Goal: Task Accomplishment & Management: Manage account settings

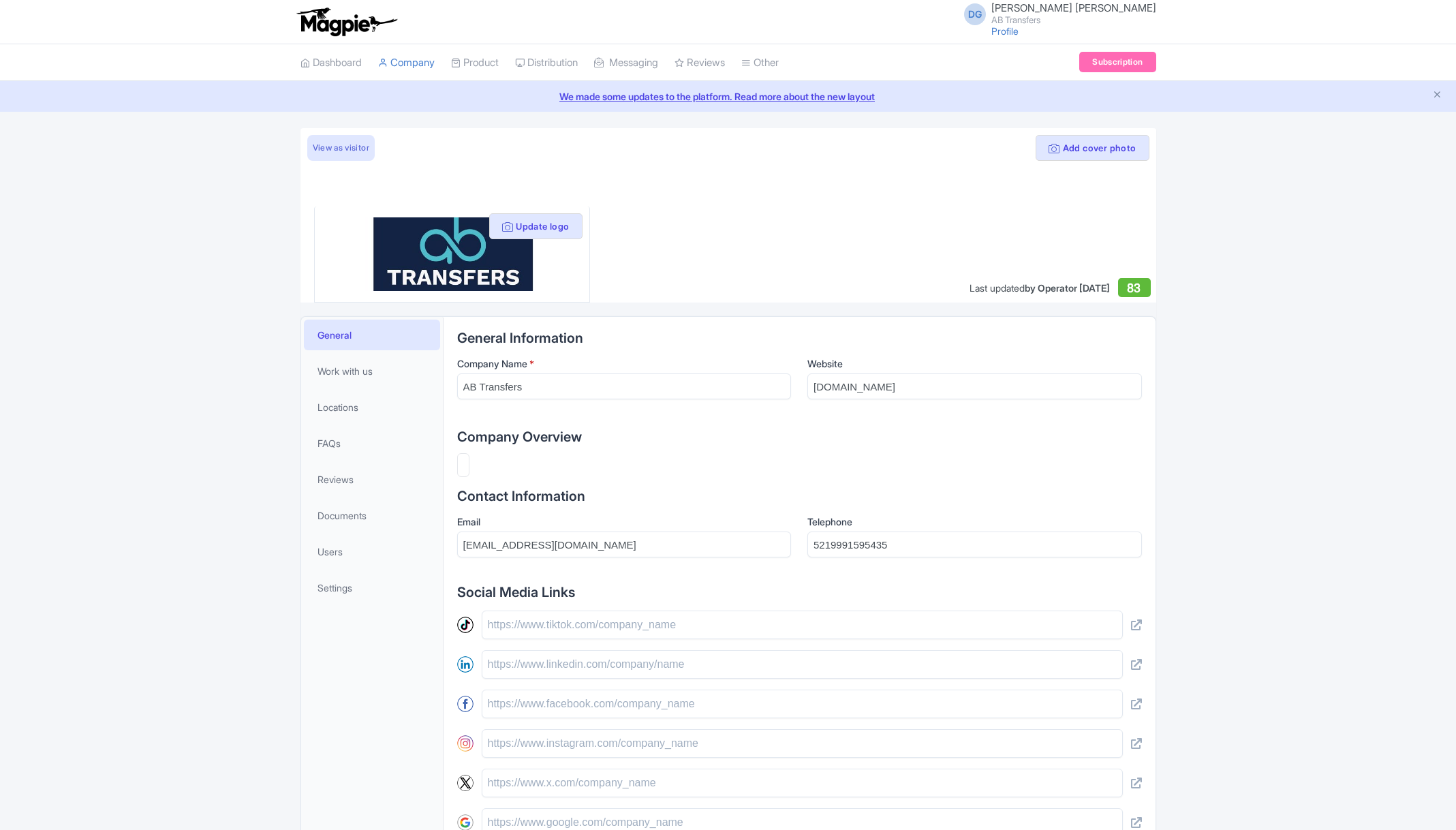
select select
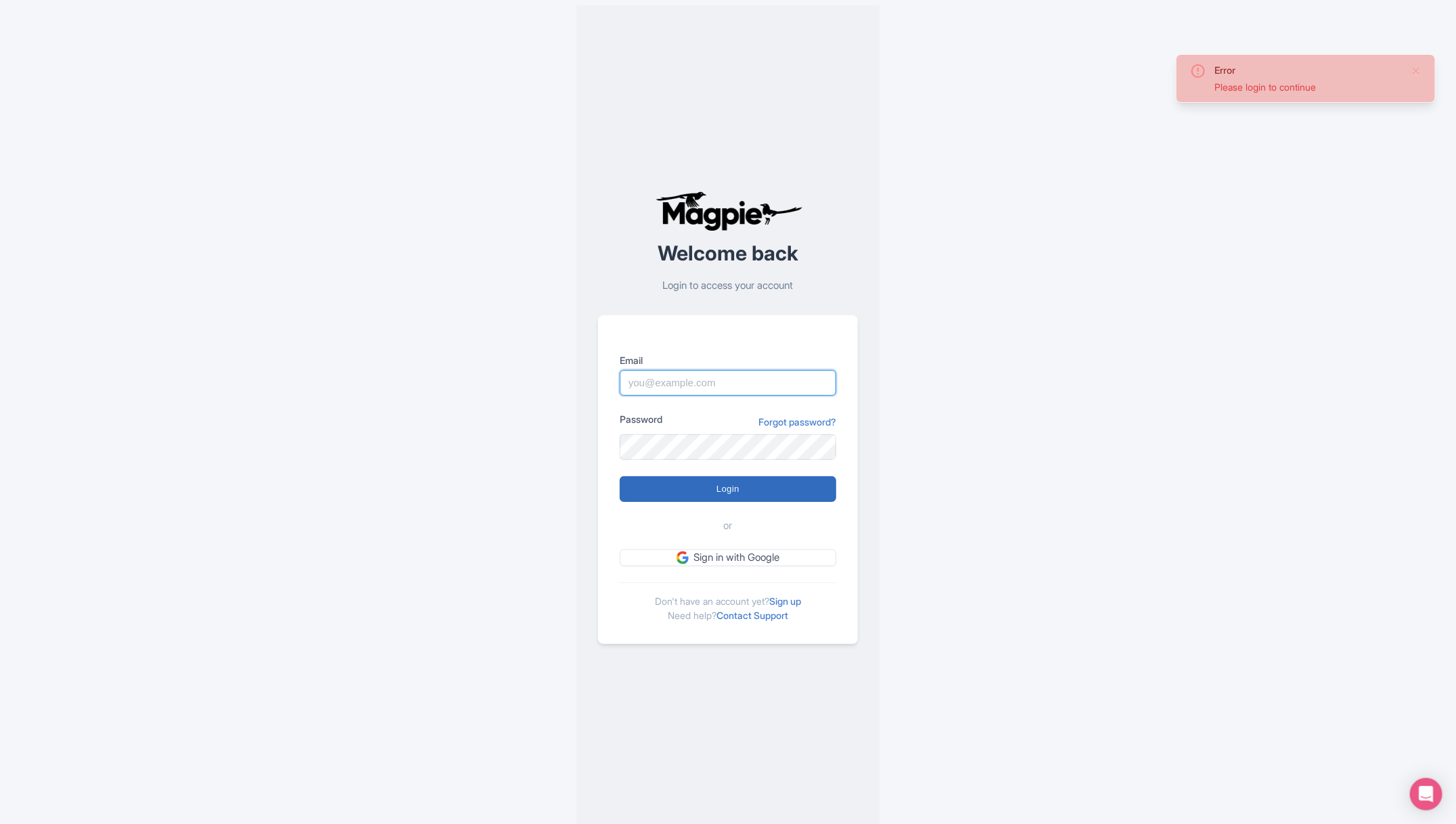
type input "abtransfers@abtransfers.mx"
click at [675, 486] on input "Login" at bounding box center [728, 489] width 217 height 26
type input "Logging in..."
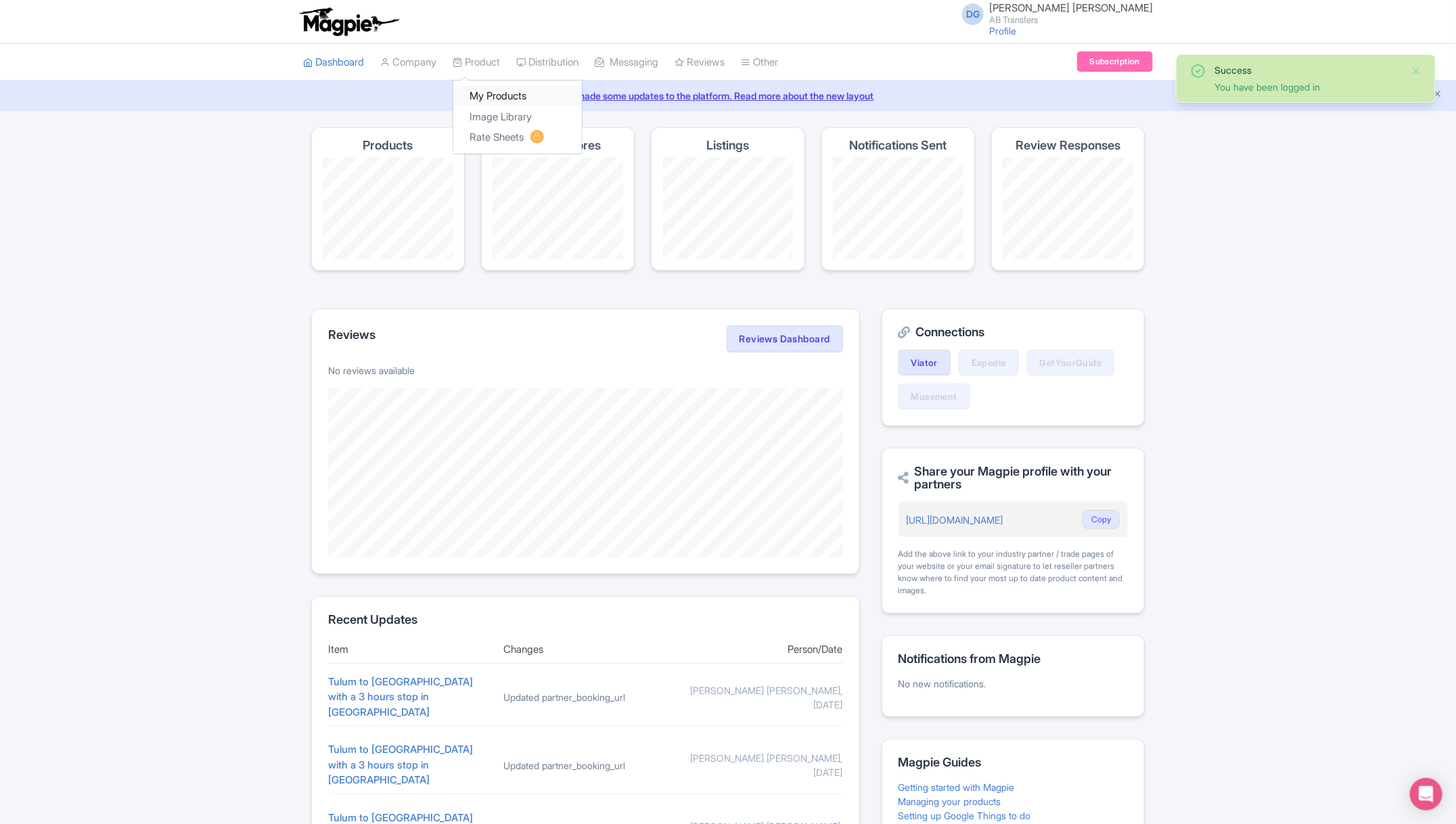
click at [498, 94] on link "My Products" at bounding box center [517, 96] width 129 height 21
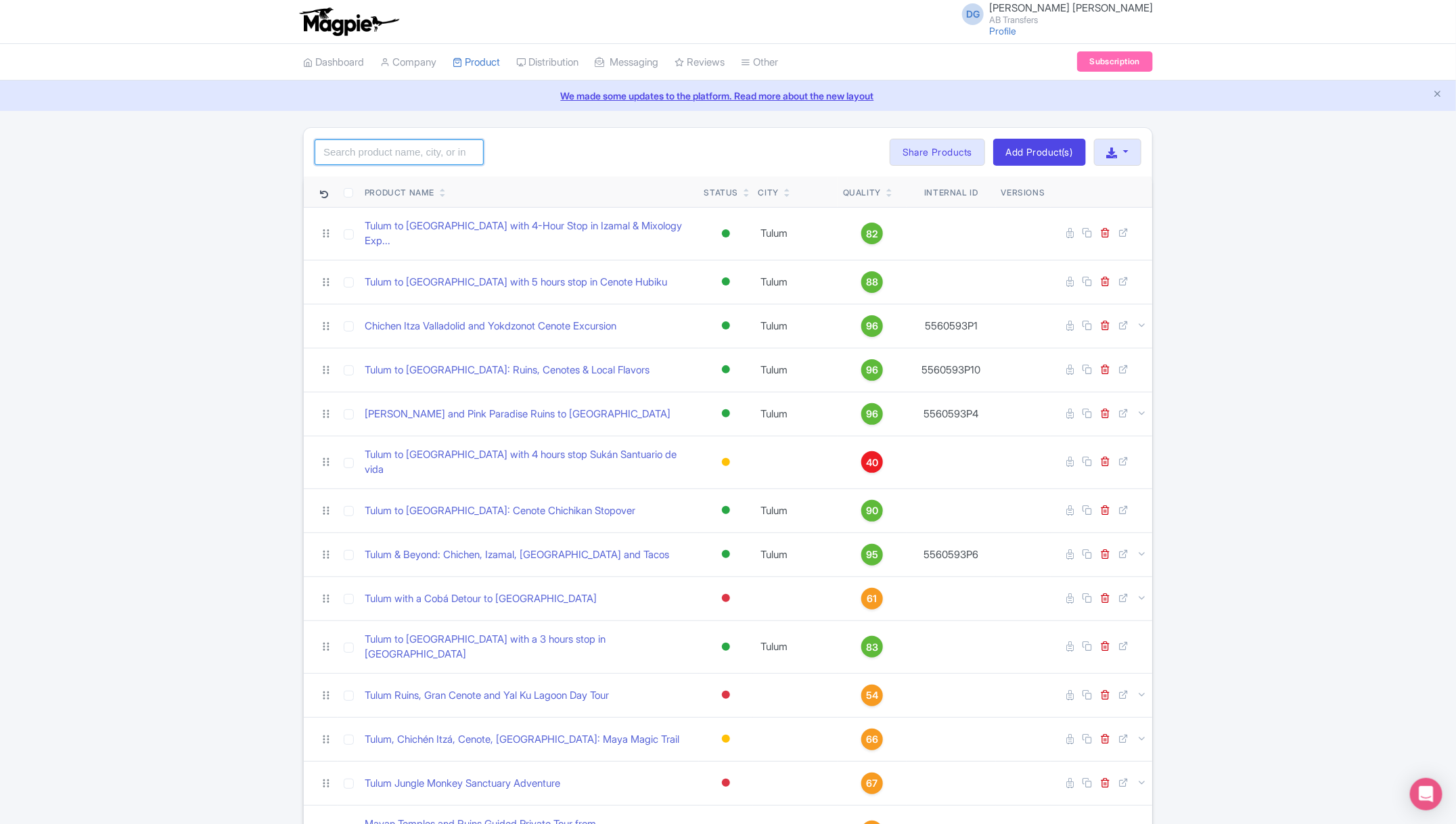
click at [437, 159] on input "search" at bounding box center [399, 152] width 169 height 26
type input "b"
type input "hubiku"
click button "Search" at bounding box center [0, 0] width 0 height 0
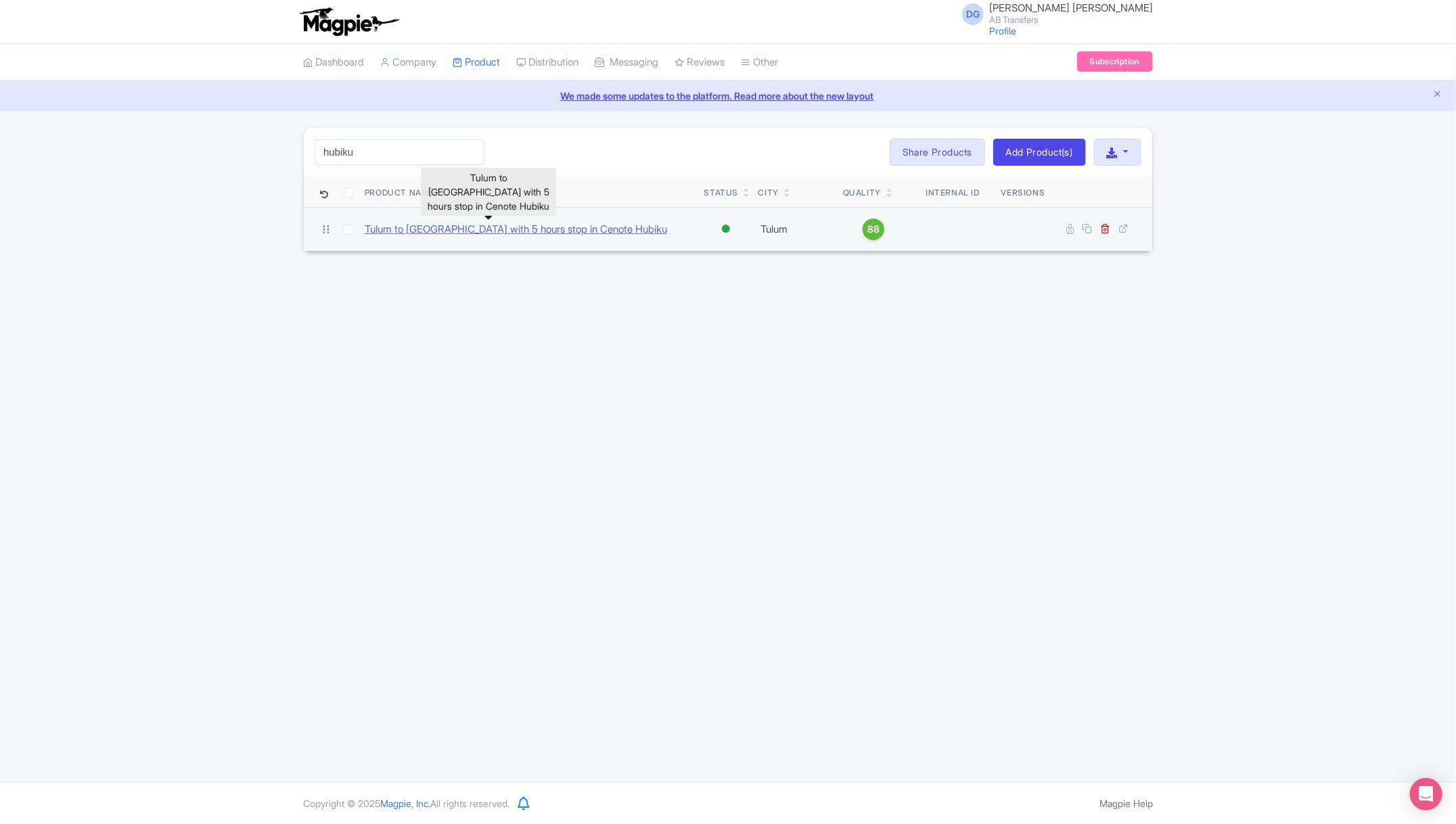
click at [495, 228] on link "Tulum to [GEOGRAPHIC_DATA] with 5 hours stop in Cenote Hubiku" at bounding box center [516, 230] width 303 height 16
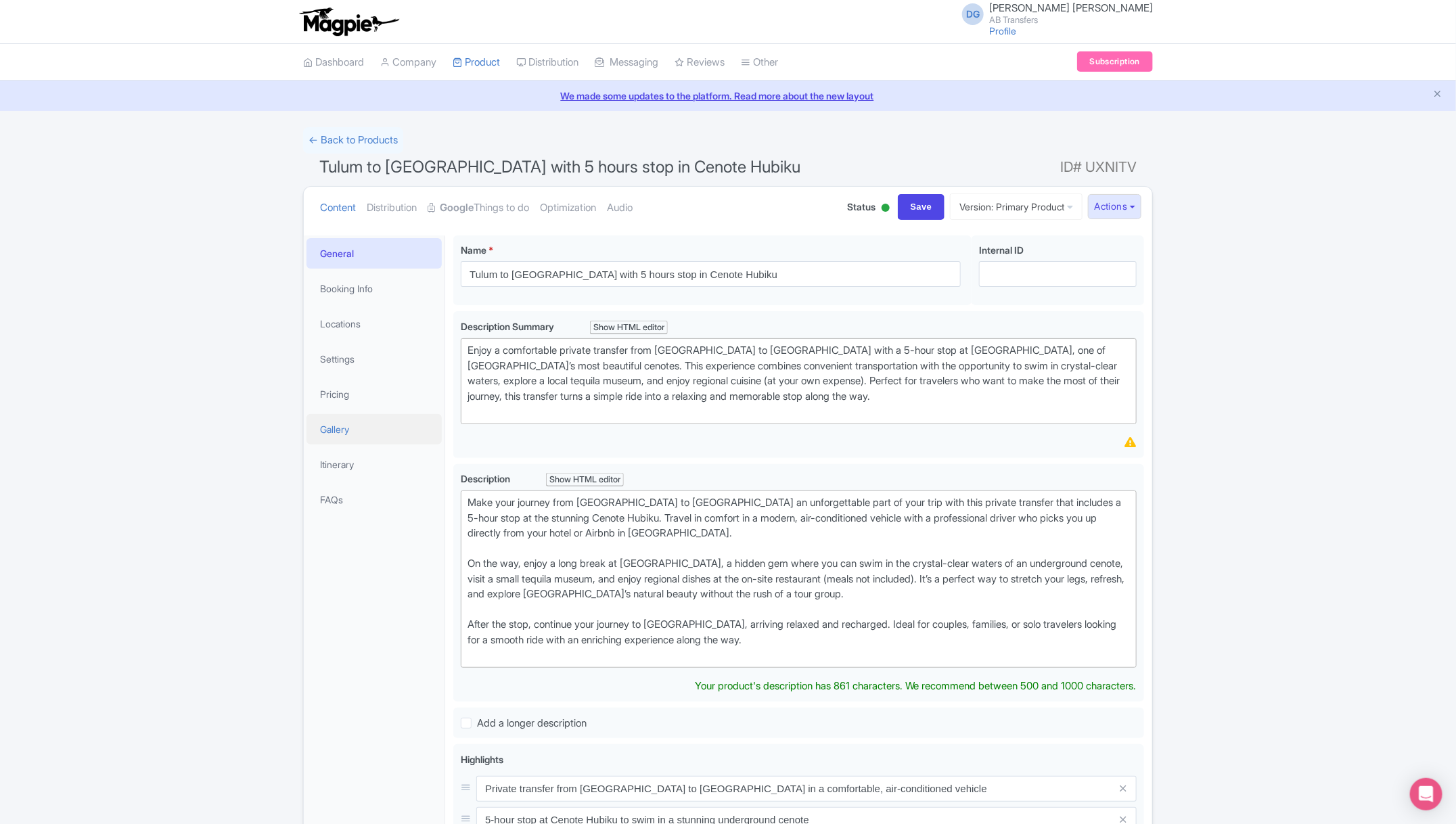
click at [370, 424] on link "Gallery" at bounding box center [374, 429] width 136 height 30
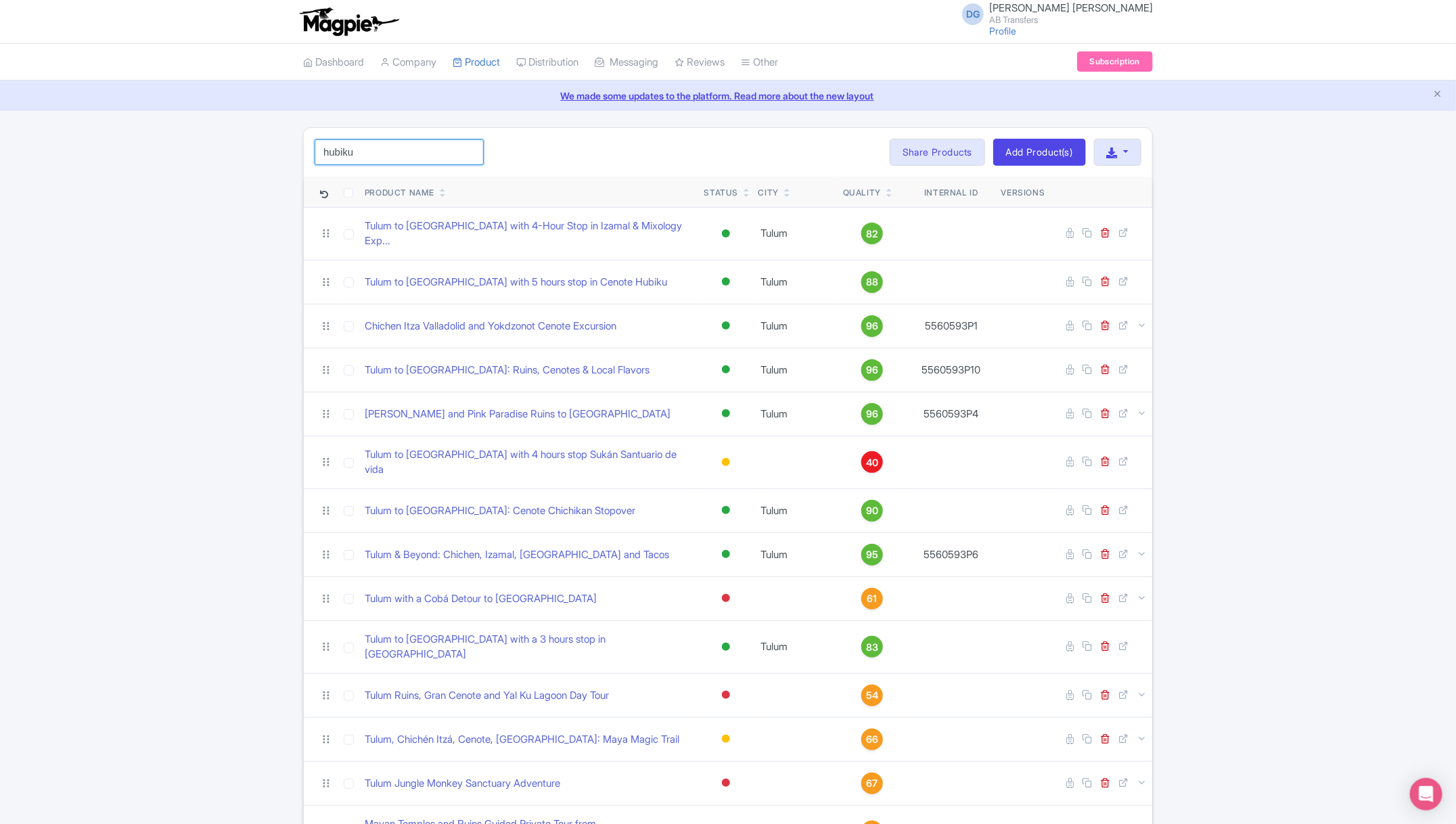
click at [386, 147] on input "hubiku" at bounding box center [399, 152] width 169 height 26
type input "h"
type input "izamal"
click button "Search" at bounding box center [0, 0] width 0 height 0
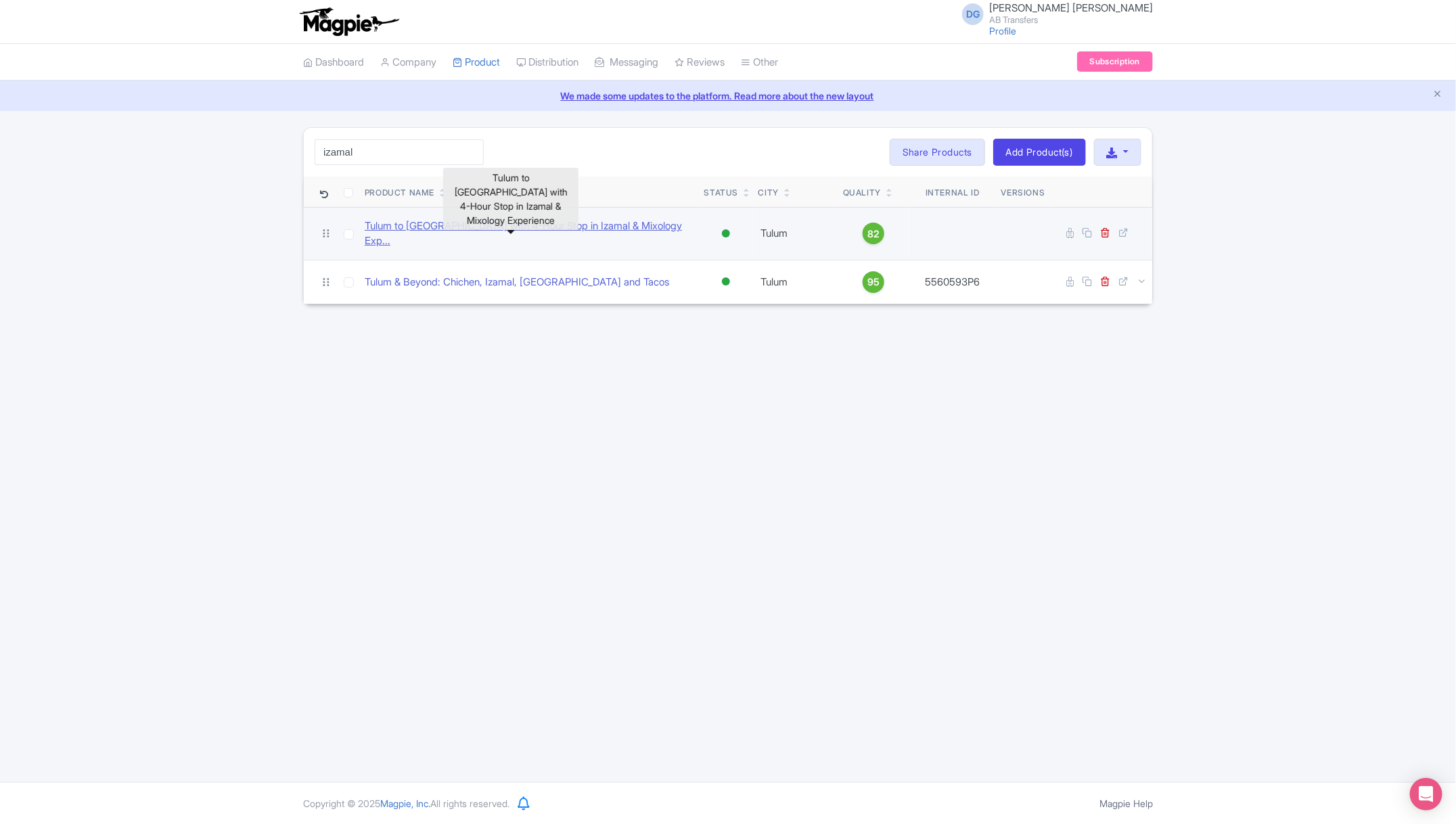
click at [522, 225] on link "Tulum to Mérida with 4-Hour Stop in Izamal & Mixology Exp..." at bounding box center [528, 233] width 329 height 30
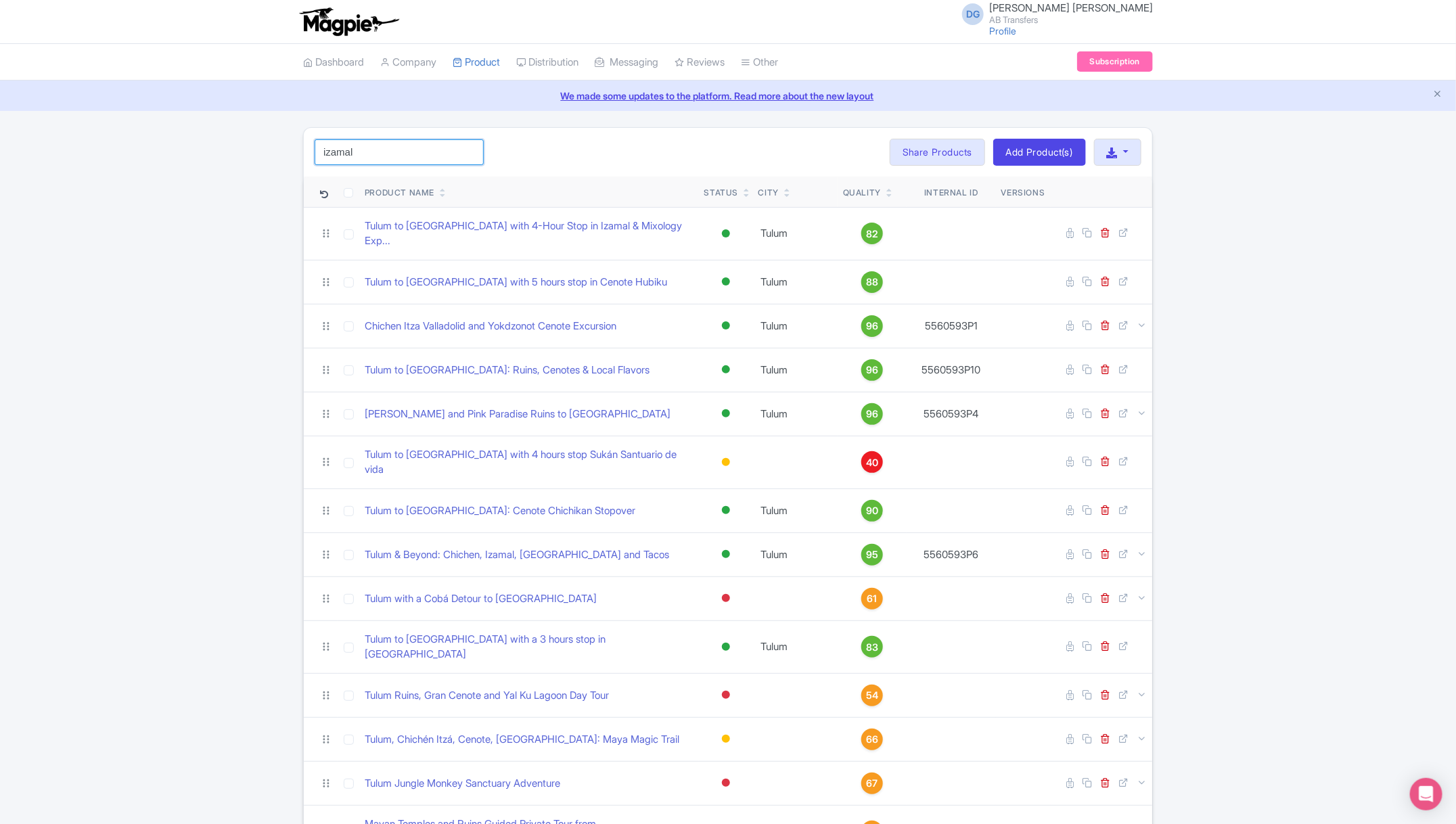
click at [402, 153] on input "izamal" at bounding box center [399, 152] width 169 height 26
click button "Search" at bounding box center [0, 0] width 0 height 0
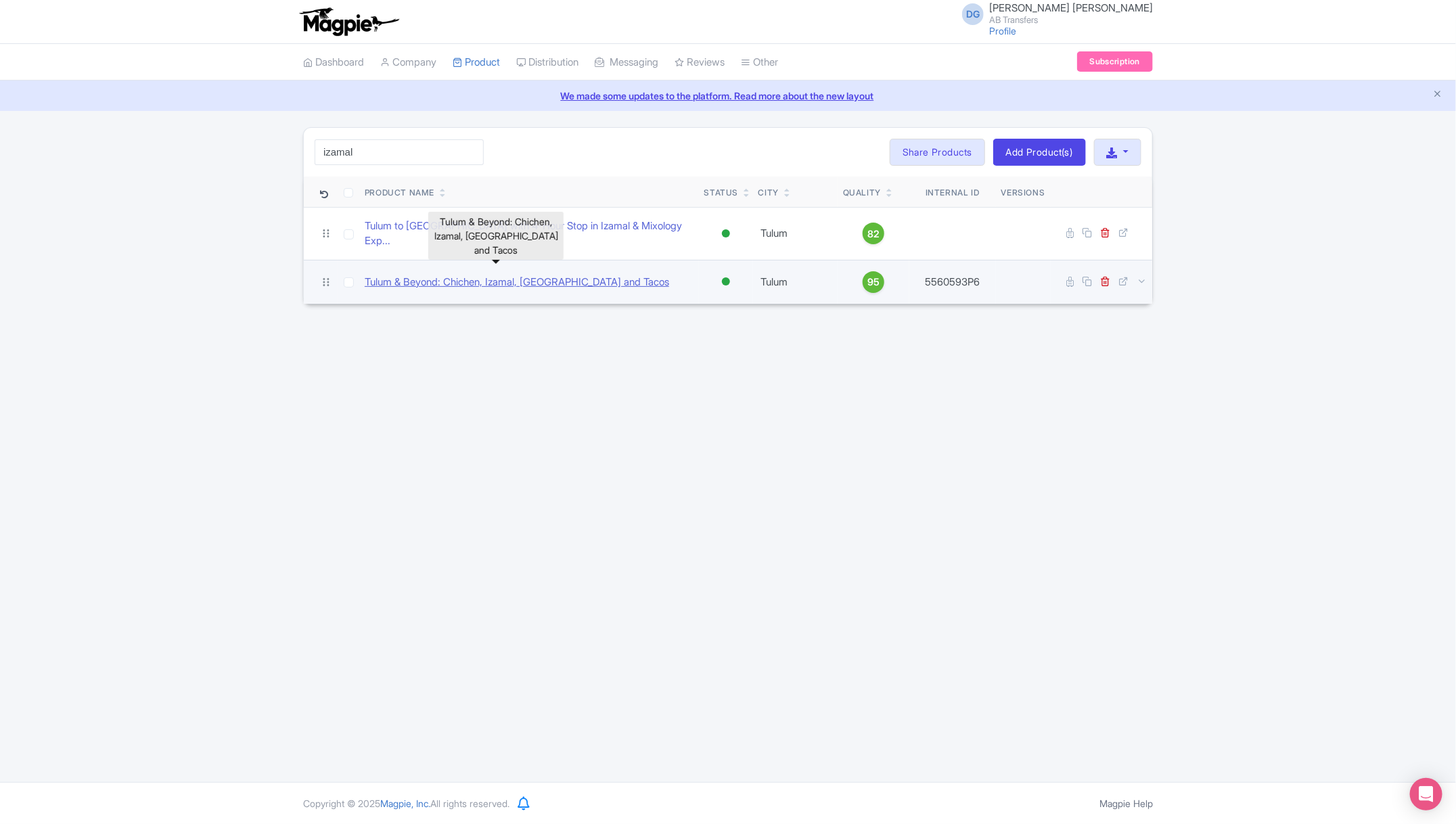
click at [461, 275] on link "Tulum & Beyond: Chichen, Izamal, [GEOGRAPHIC_DATA] and Tacos" at bounding box center [516, 282] width 304 height 16
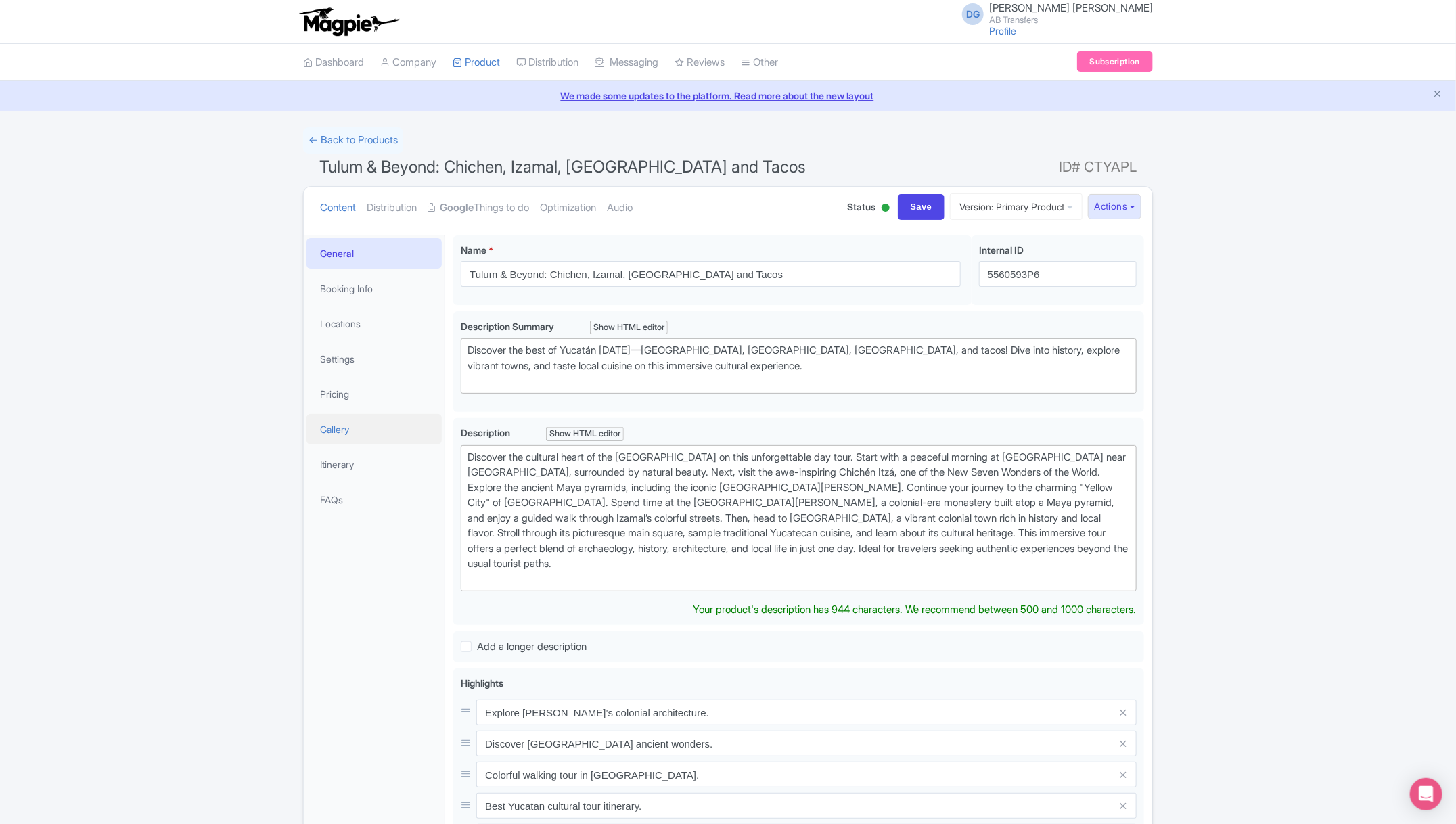
click at [355, 424] on link "Gallery" at bounding box center [374, 429] width 136 height 30
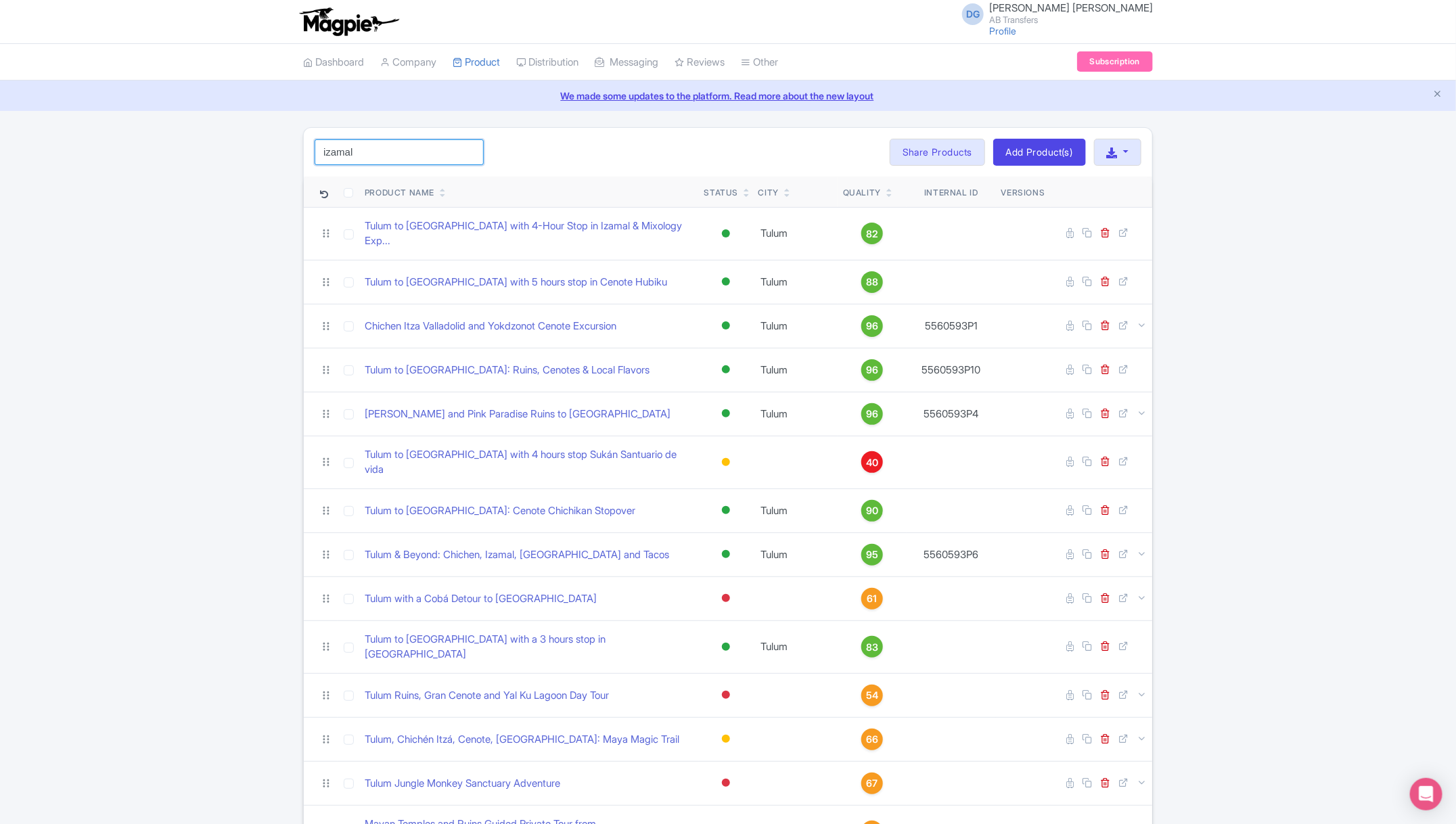
click at [405, 157] on input "izamal" at bounding box center [399, 152] width 169 height 26
click button "Search" at bounding box center [0, 0] width 0 height 0
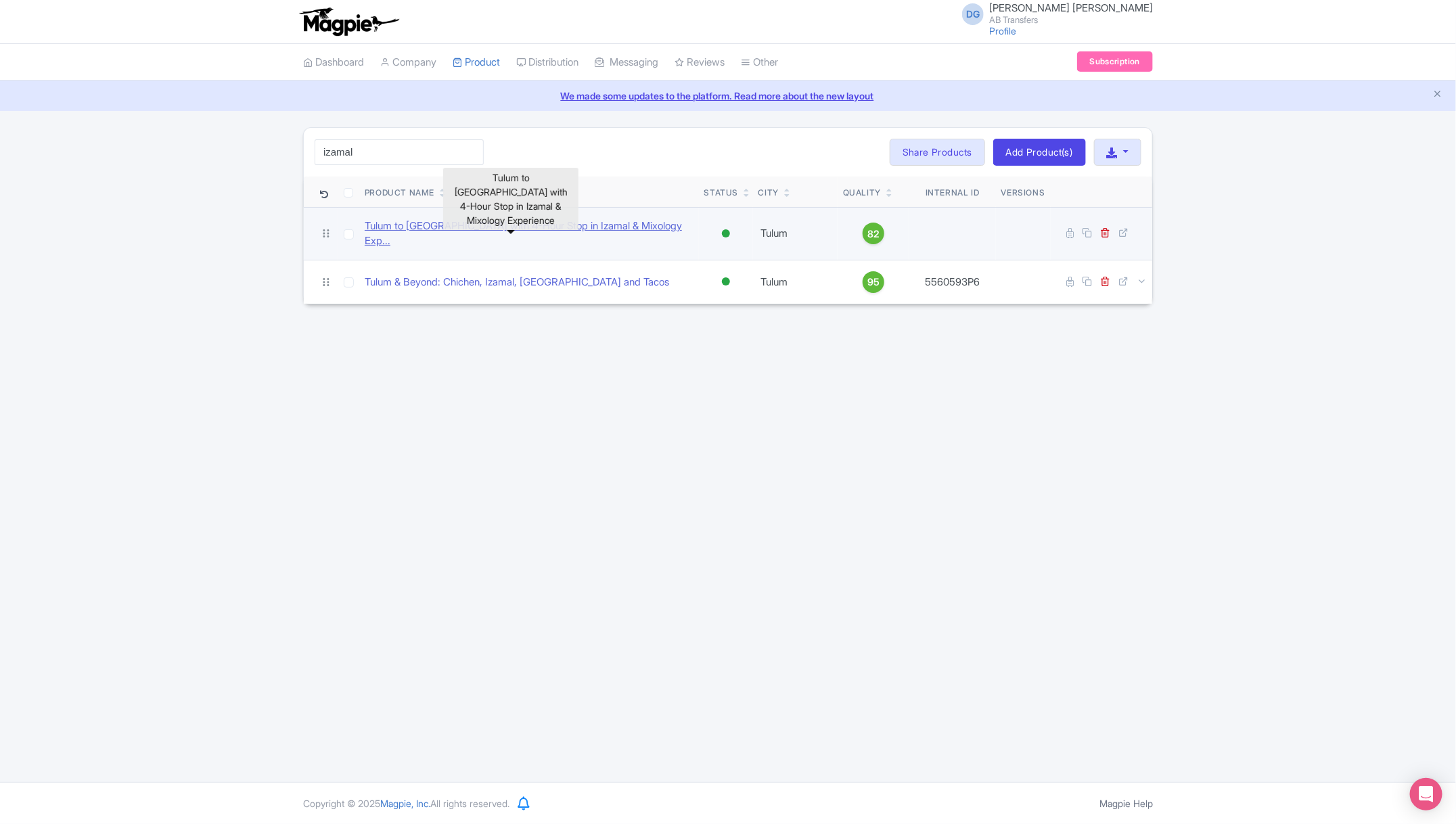
click at [446, 227] on link "Tulum to Mérida with 4-Hour Stop in Izamal & Mixology Exp..." at bounding box center [528, 233] width 329 height 30
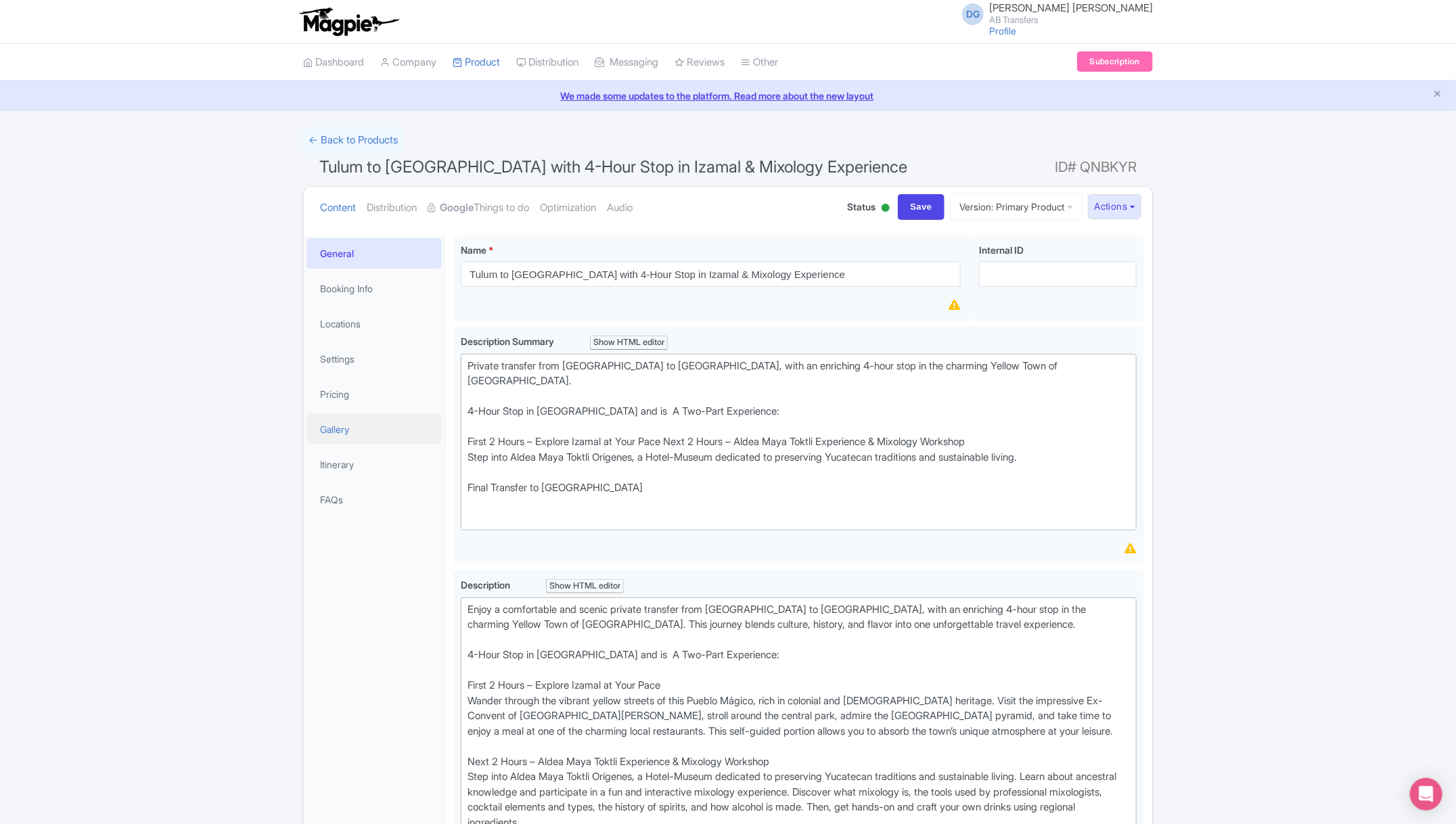
click at [340, 431] on link "Gallery" at bounding box center [374, 429] width 136 height 30
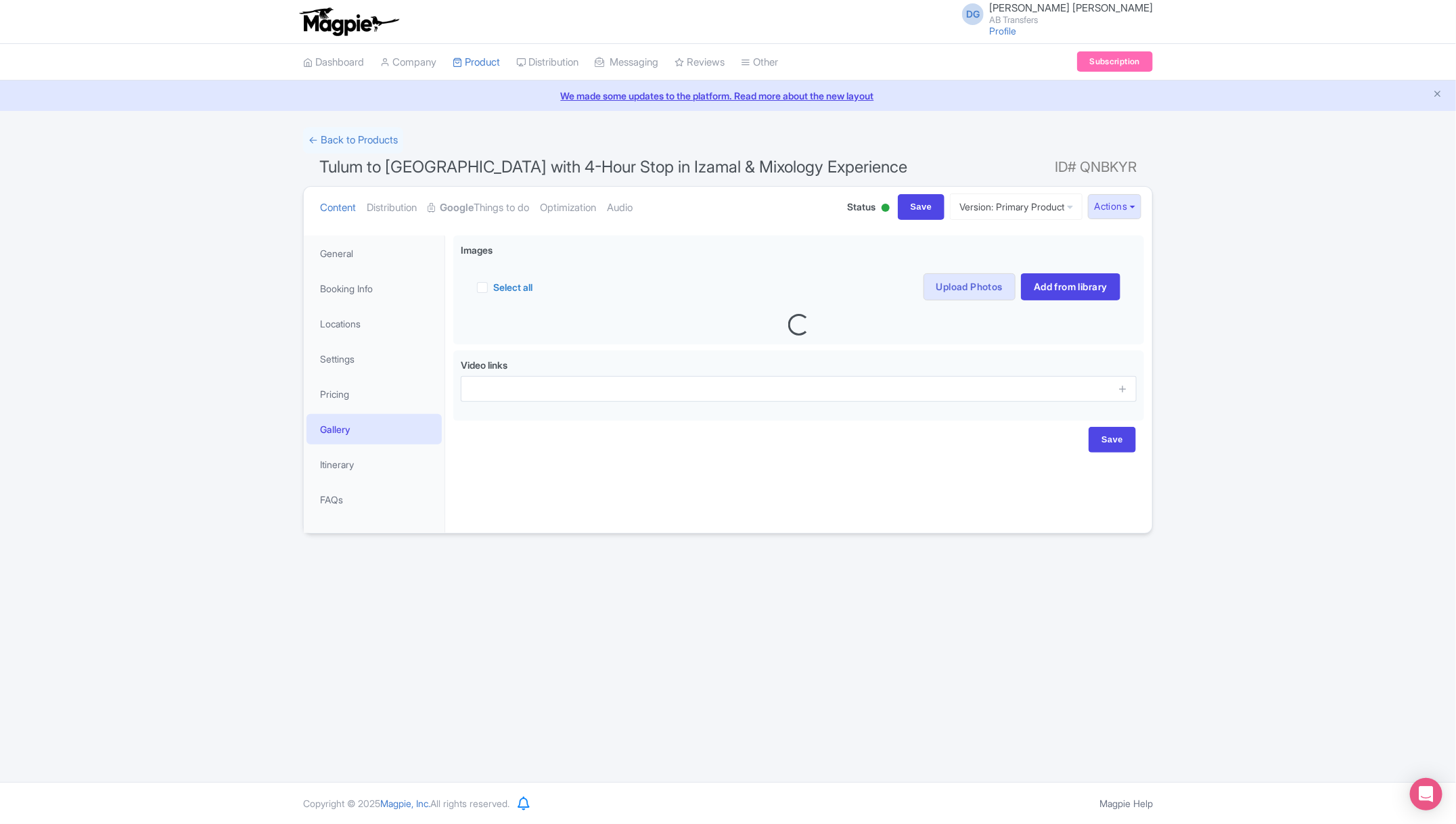
click at [354, 428] on link "Gallery" at bounding box center [374, 429] width 136 height 30
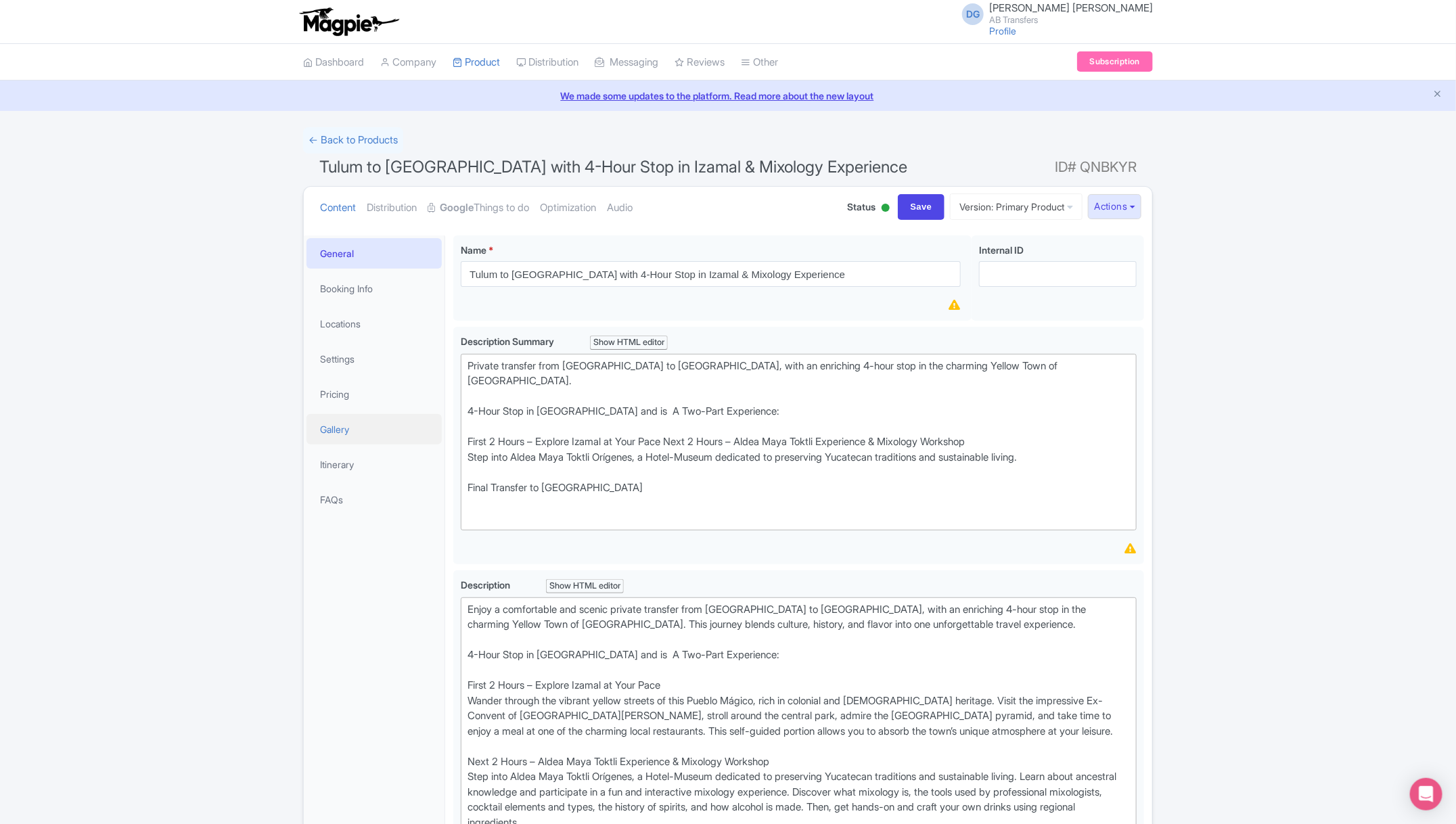
click at [344, 430] on link "Gallery" at bounding box center [374, 429] width 136 height 30
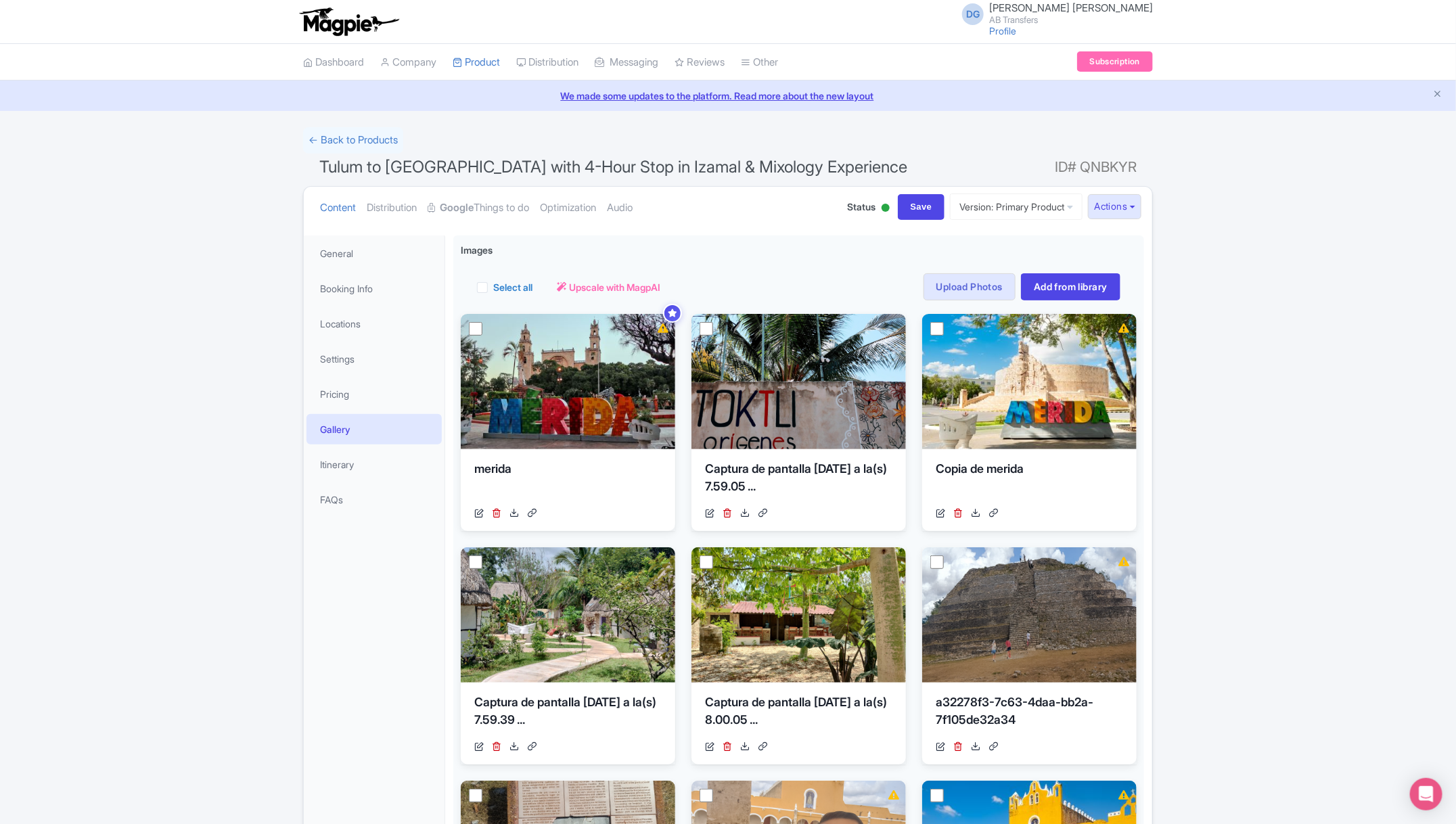
click at [1236, 484] on div "← Back to Products Tulum to Mérida with 4-Hour Stop in Izamal & Mixology Experi…" at bounding box center [728, 752] width 1456 height 1250
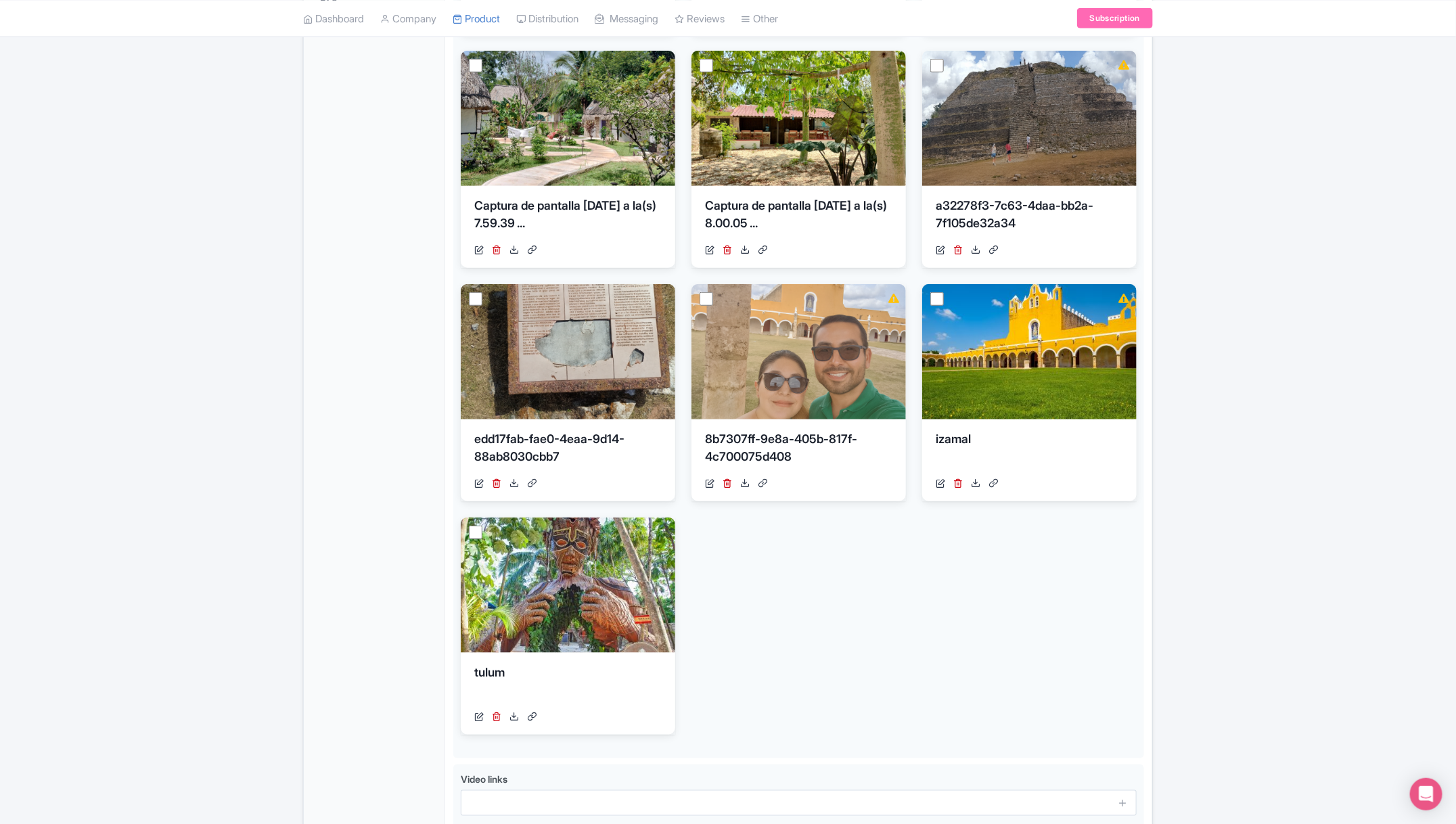
scroll to position [528, 0]
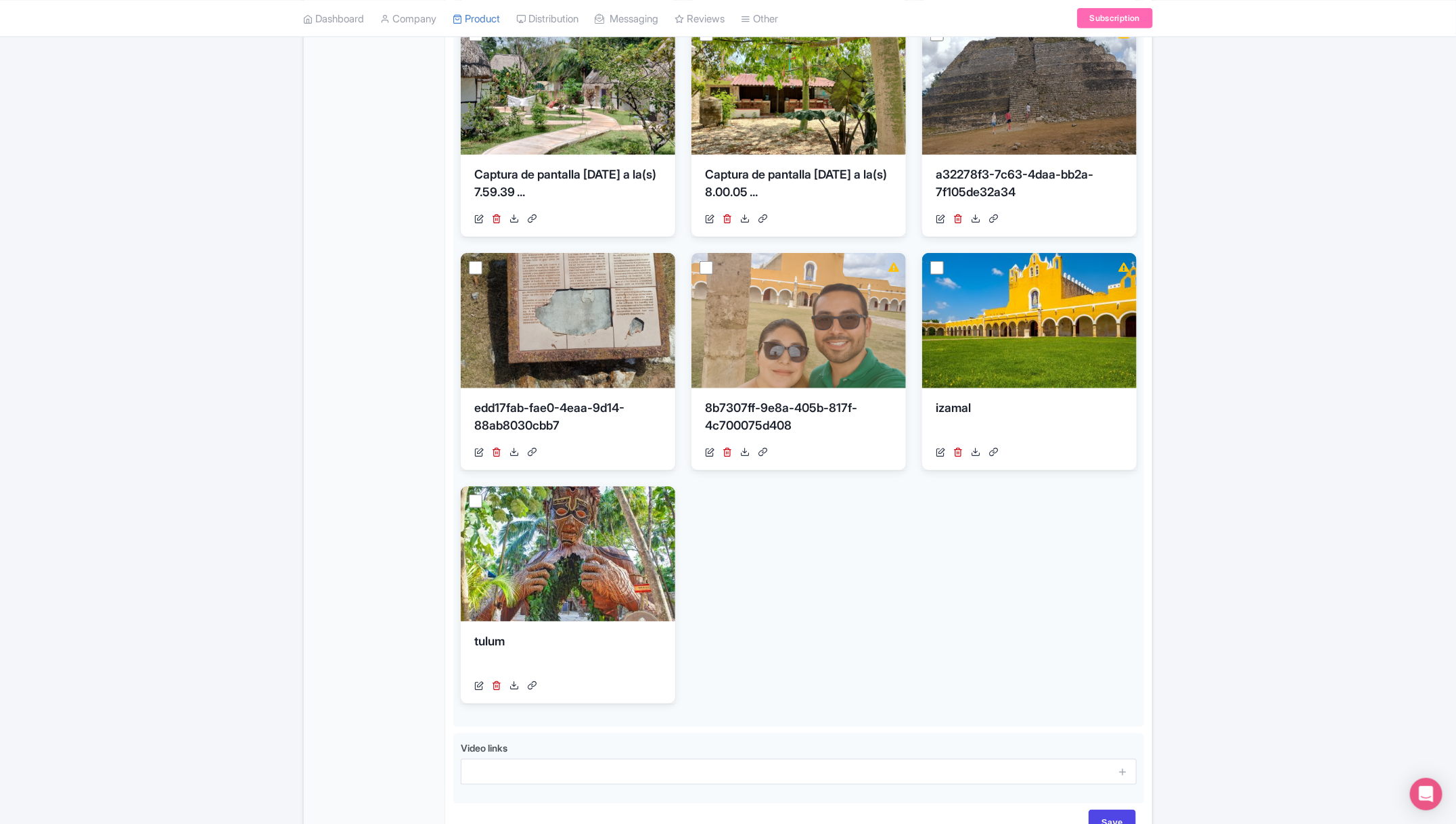
click at [1236, 484] on div "← Back to Products Tulum to Mérida with 4-Hour Stop in Izamal & Mixology Experi…" at bounding box center [728, 224] width 1456 height 1250
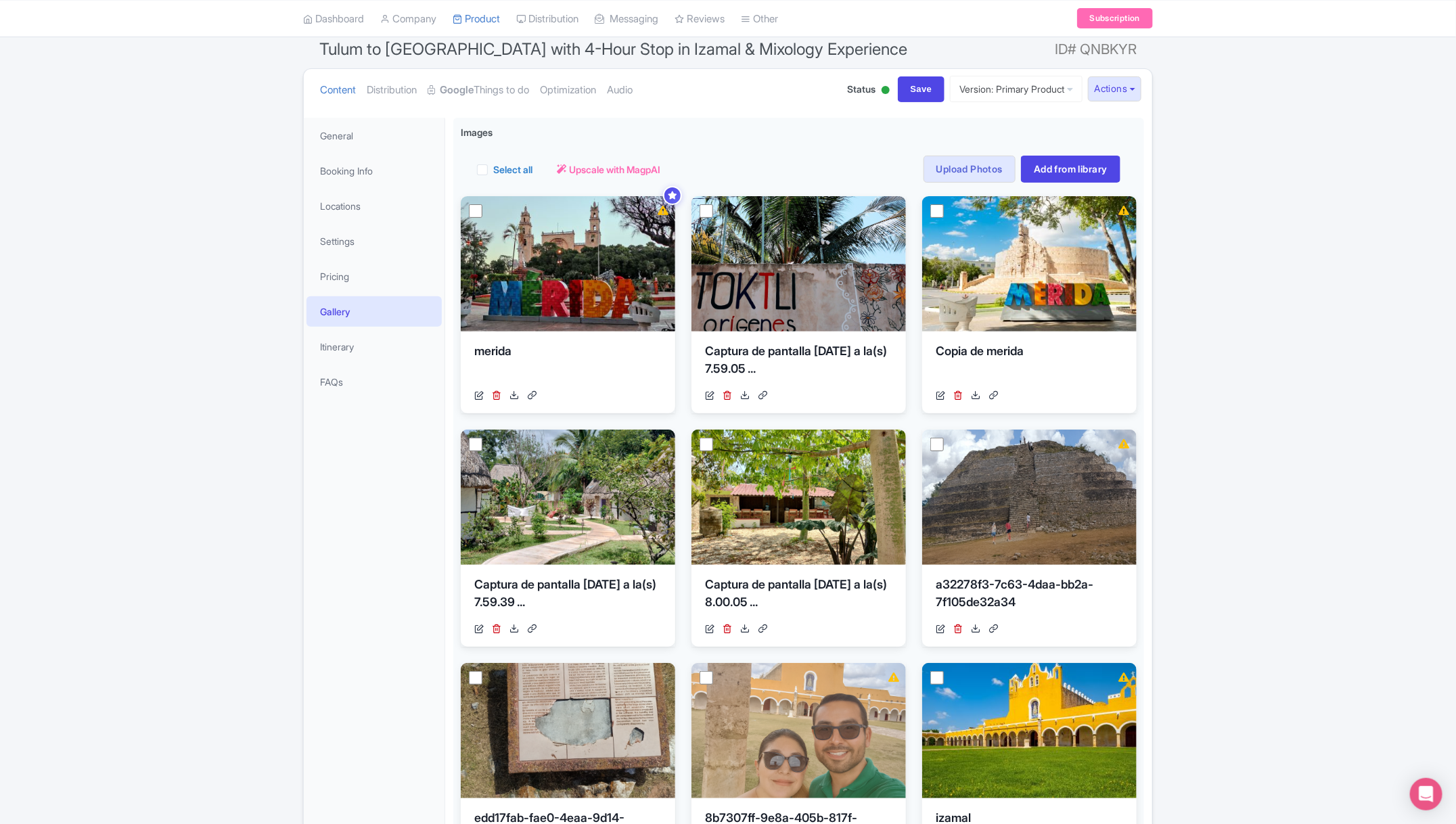
scroll to position [122, 0]
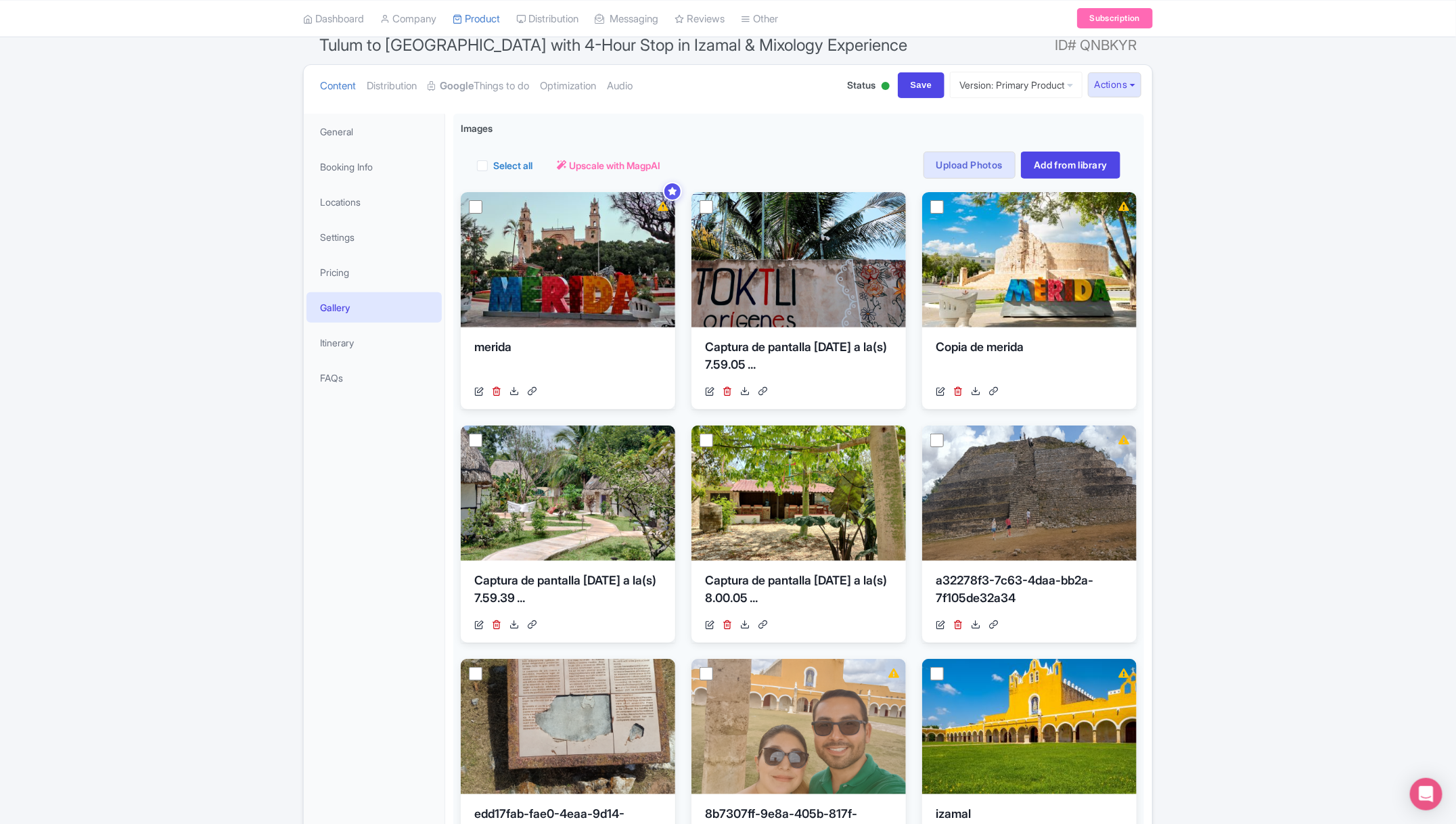
click at [1207, 505] on div "← Back to Products Tulum to Mérida with 4-Hour Stop in Izamal & Mixology Experi…" at bounding box center [728, 630] width 1456 height 1250
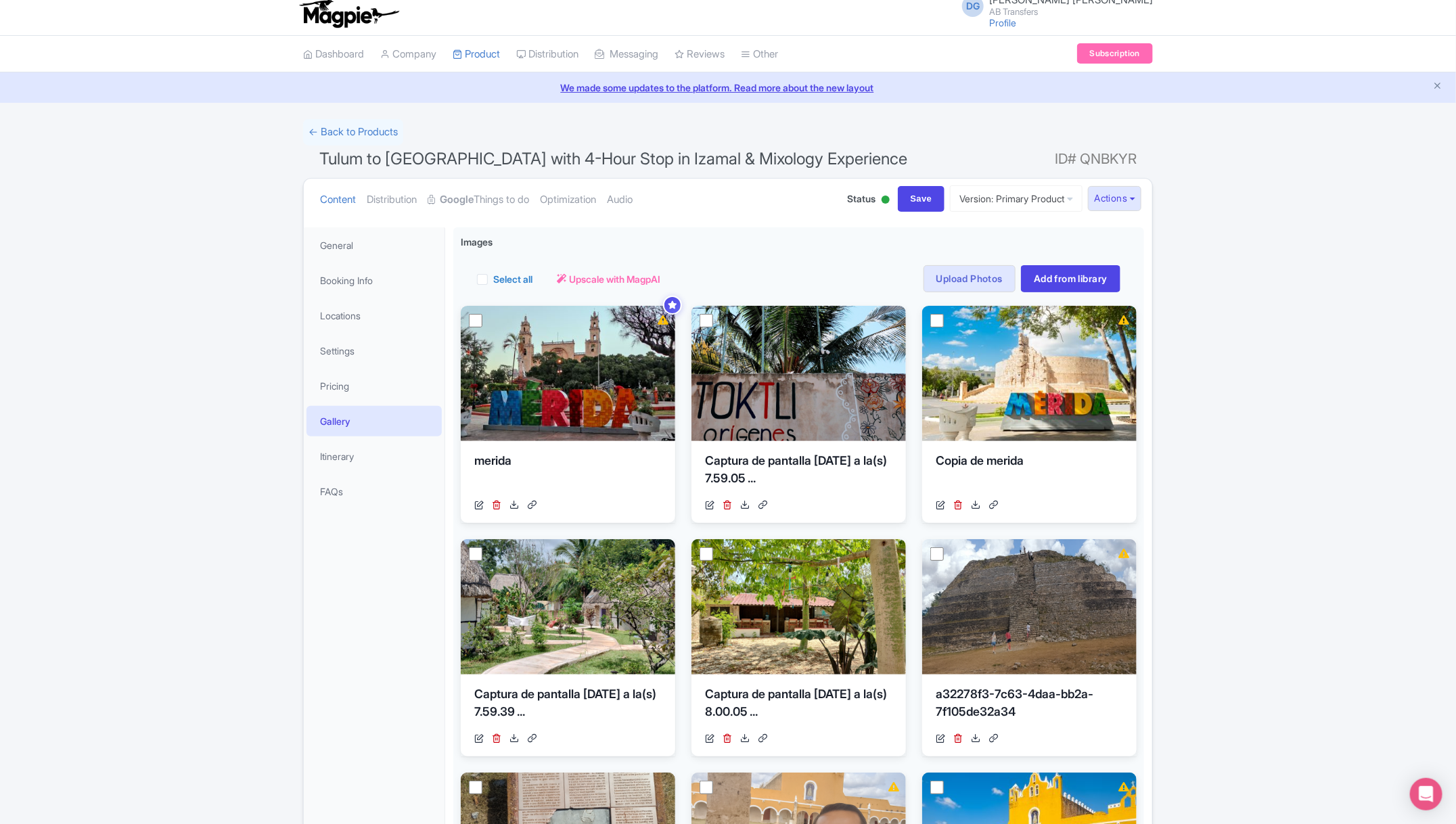
scroll to position [0, 0]
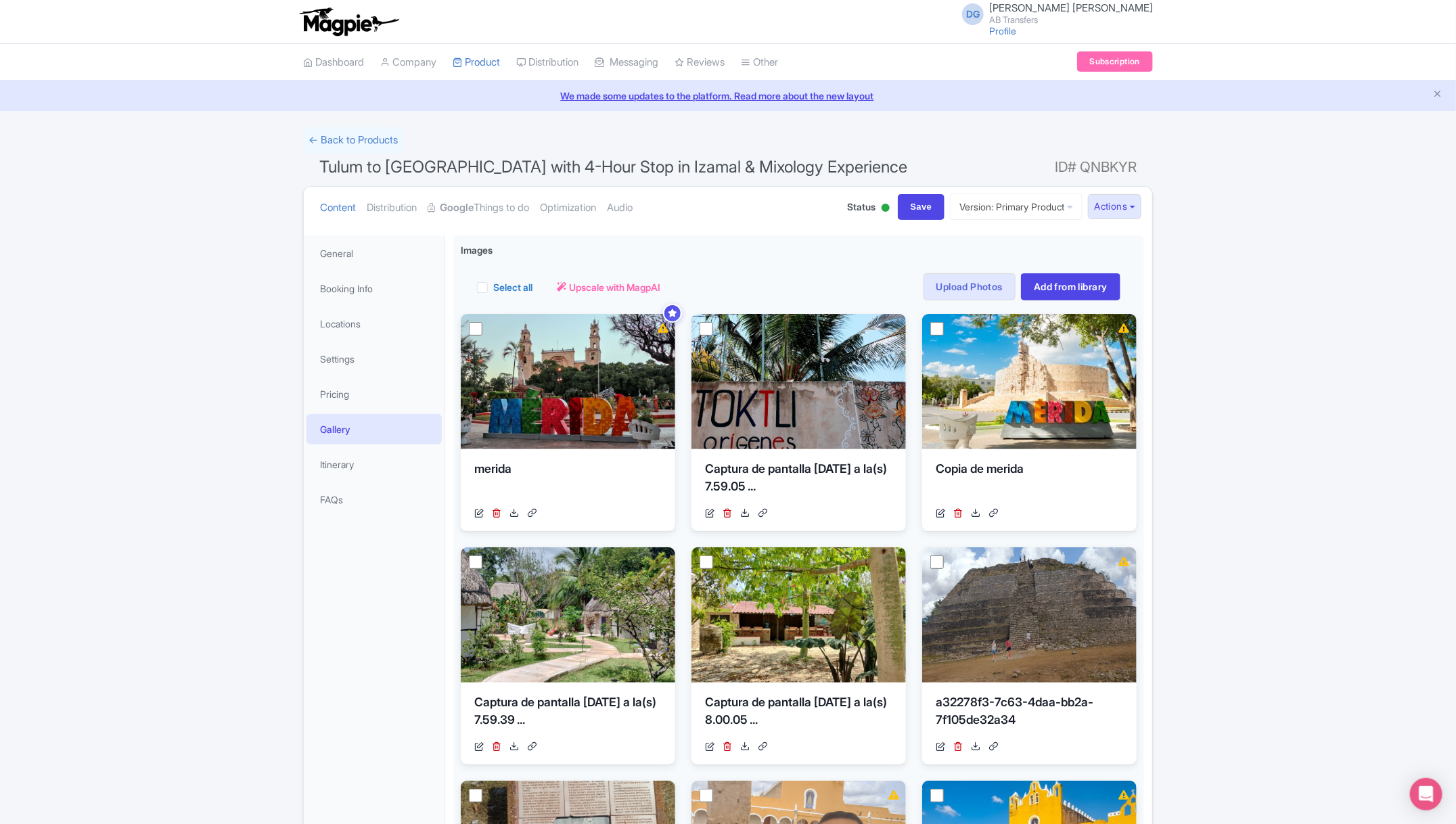
click at [1320, 403] on div "← Back to Products Tulum to Mérida with 4-Hour Stop in Izamal & Mixology Experi…" at bounding box center [728, 752] width 1456 height 1250
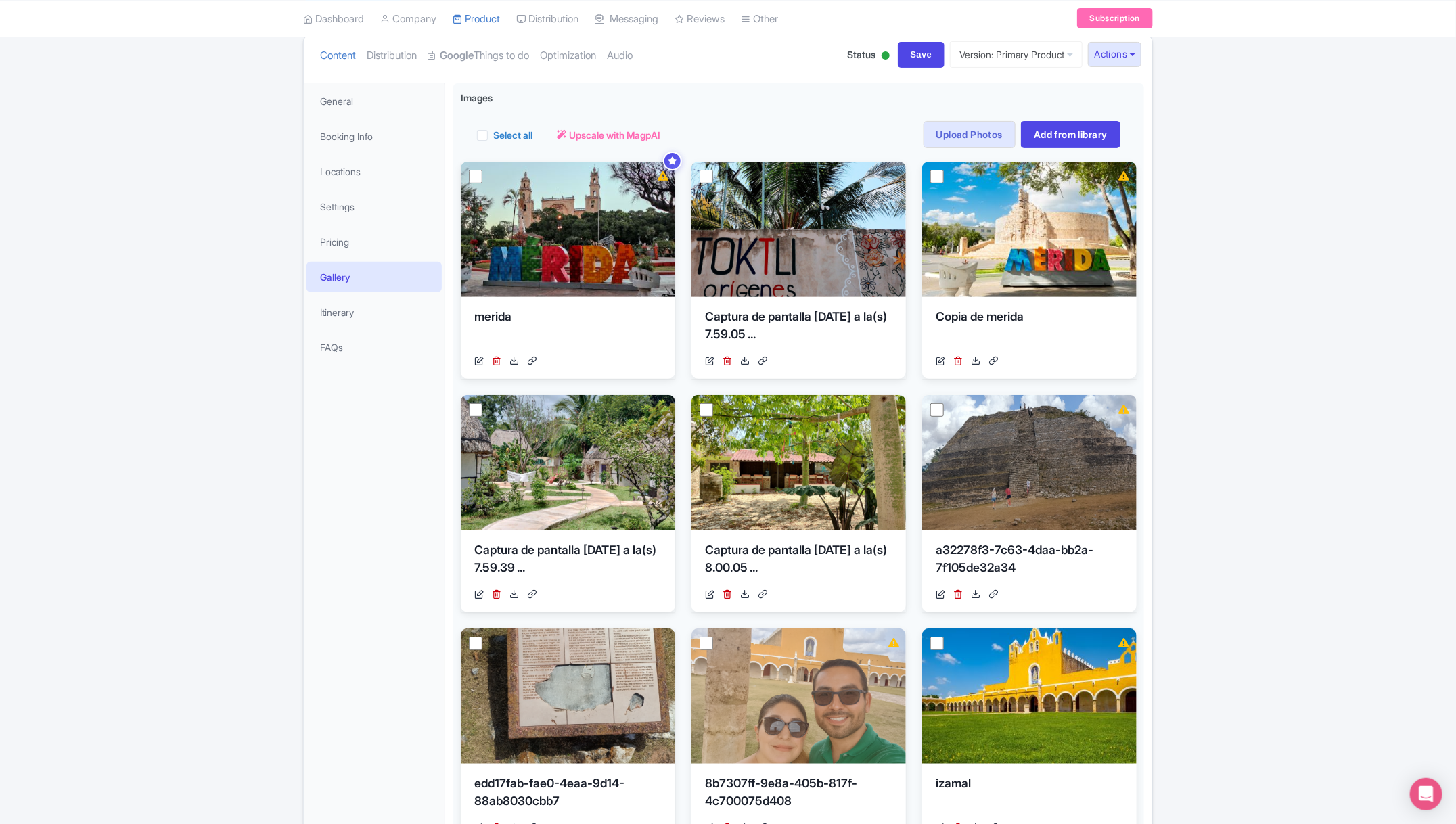
scroll to position [122, 0]
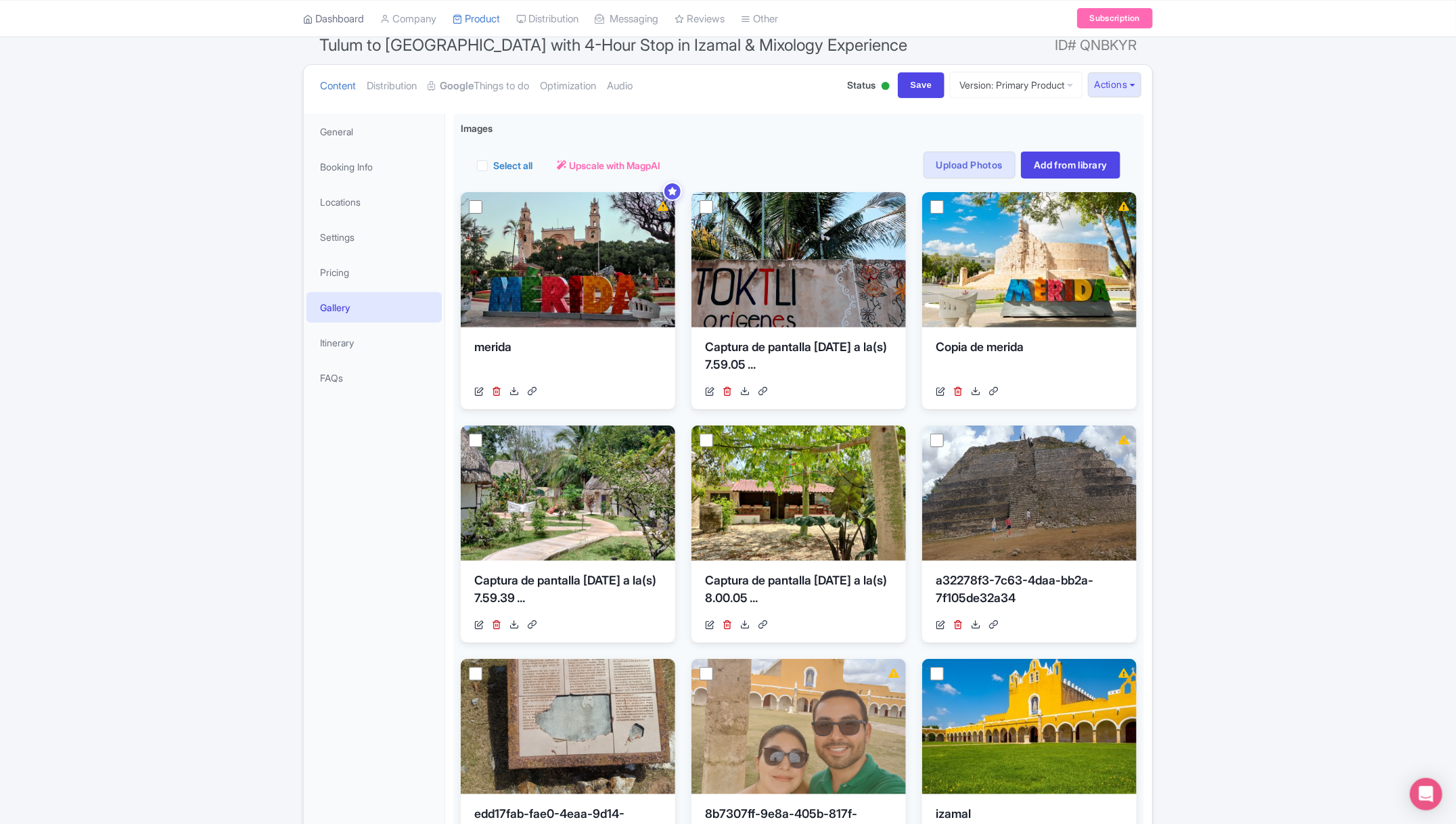
click at [338, 22] on link "Dashboard" at bounding box center [334, 18] width 61 height 37
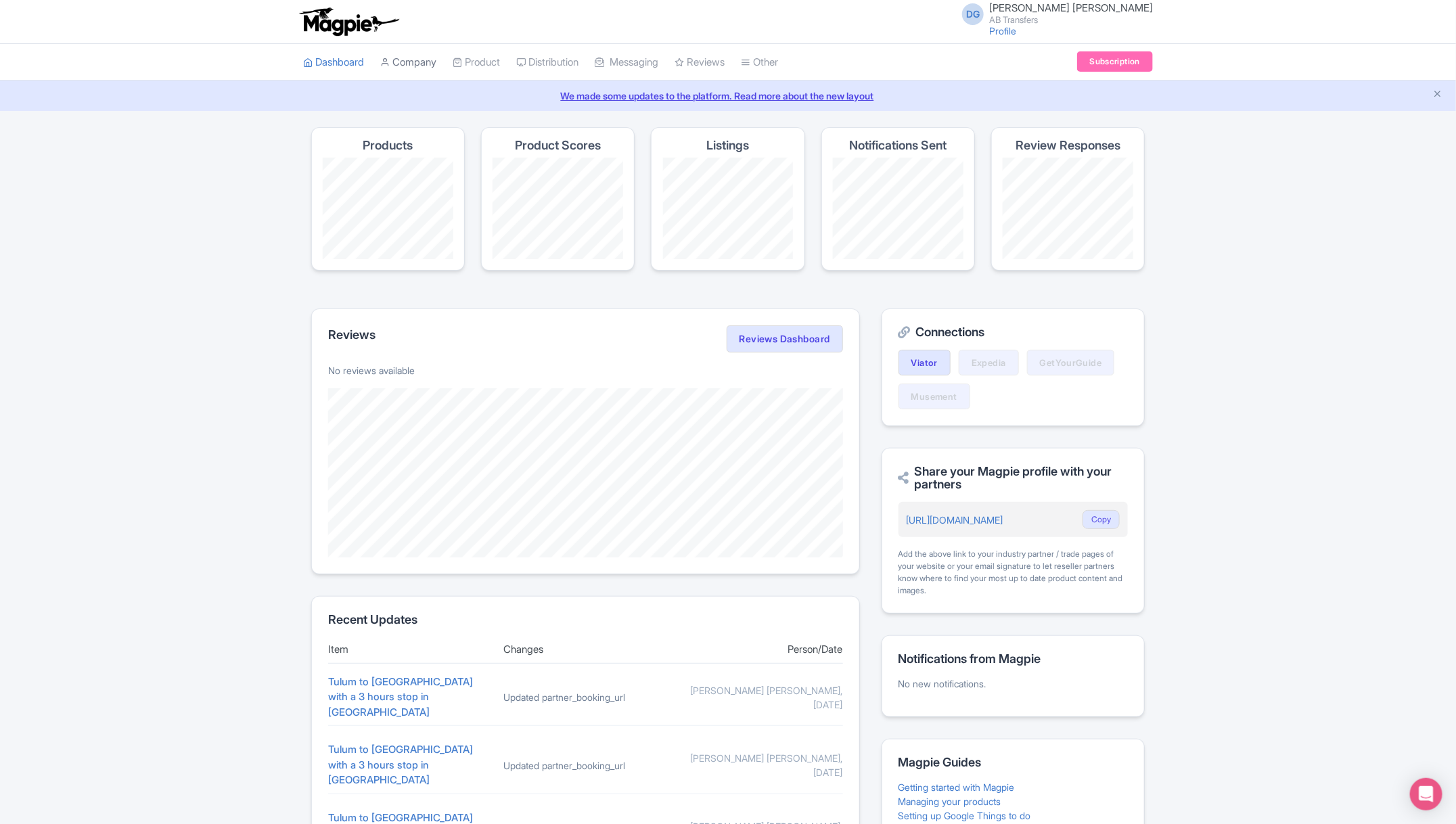
click at [418, 62] on link "Company" at bounding box center [408, 62] width 56 height 37
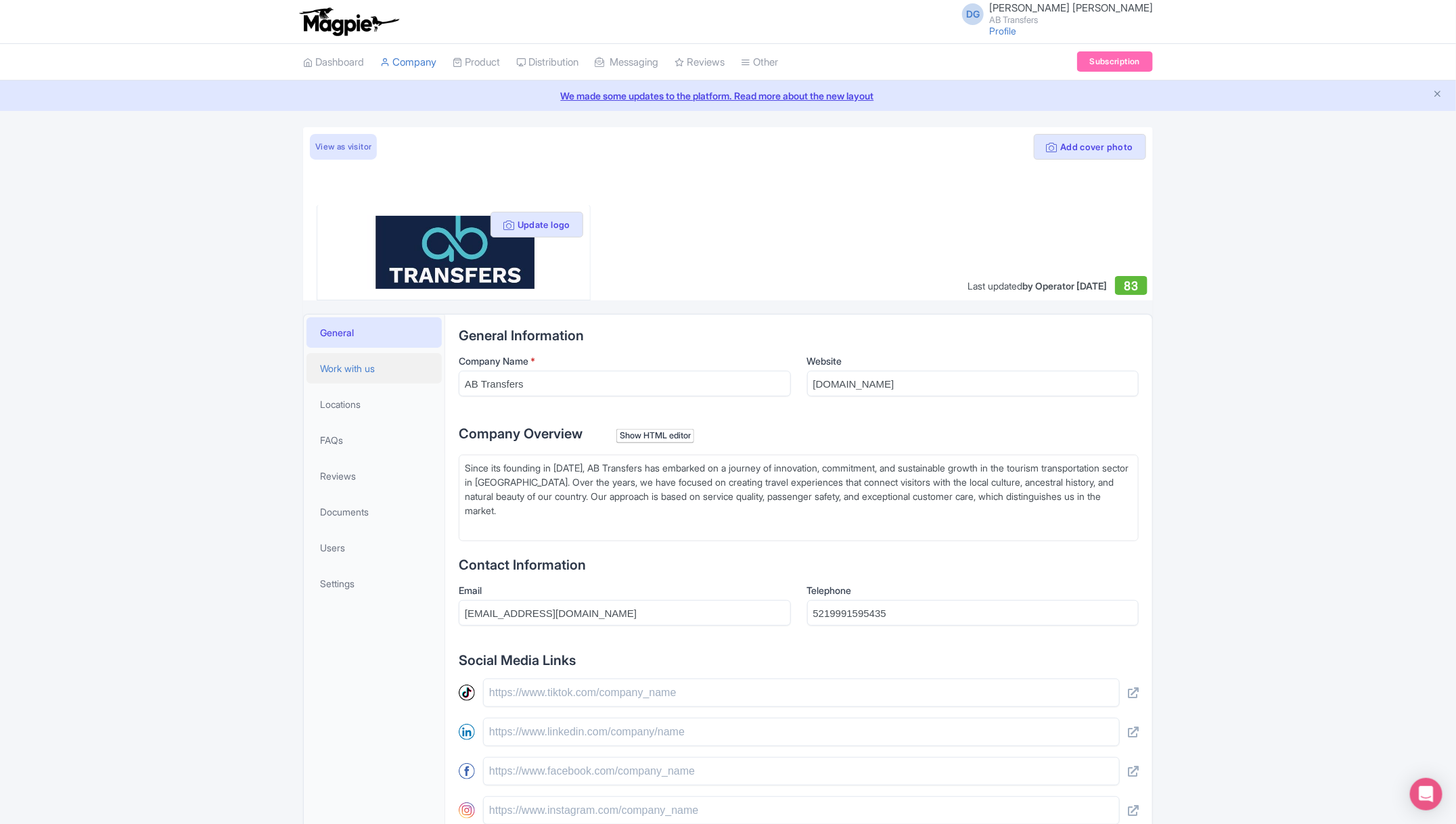
click at [367, 364] on span "Work with us" at bounding box center [347, 368] width 55 height 14
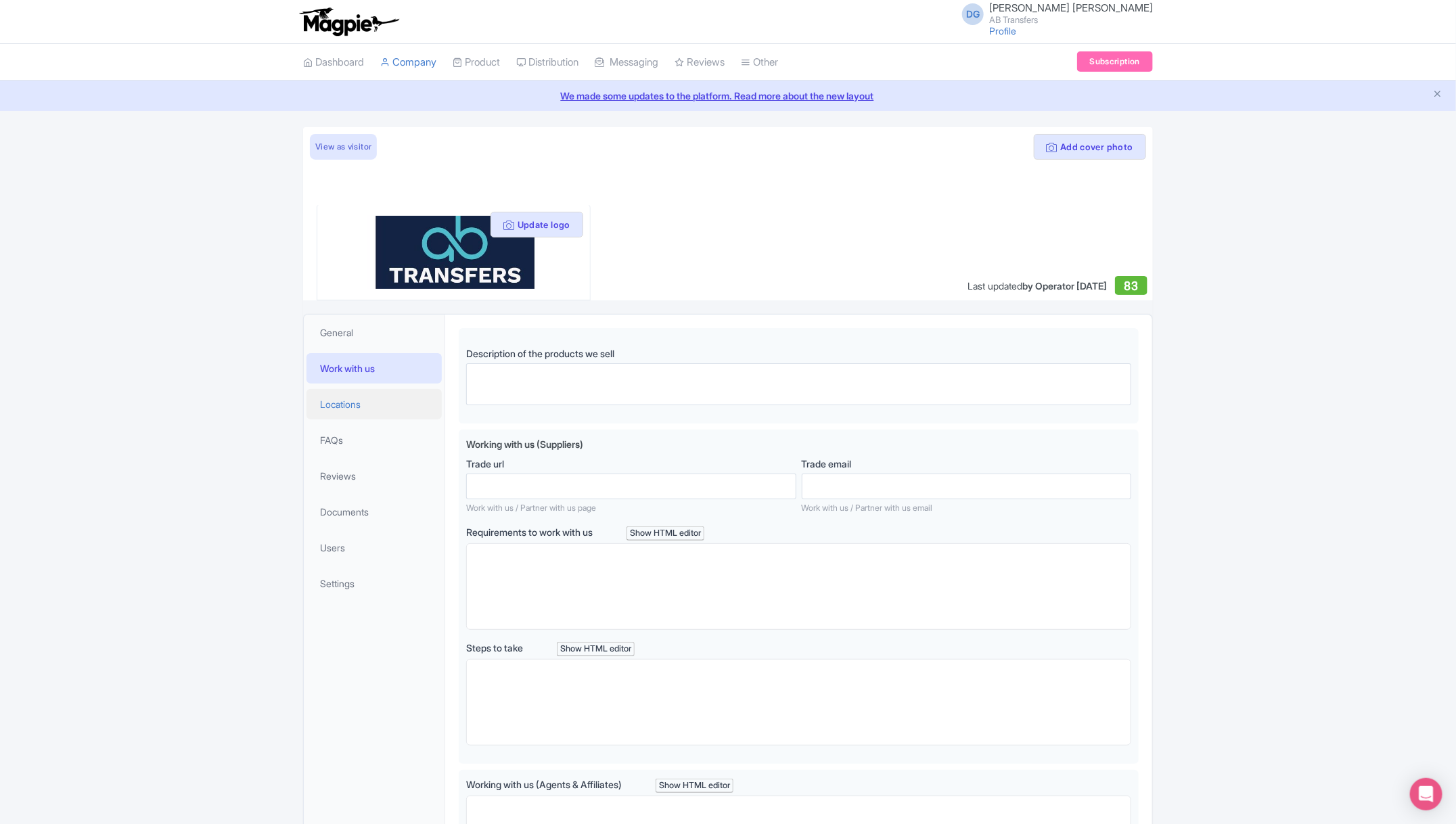
click at [367, 404] on link "Locations" at bounding box center [374, 404] width 136 height 30
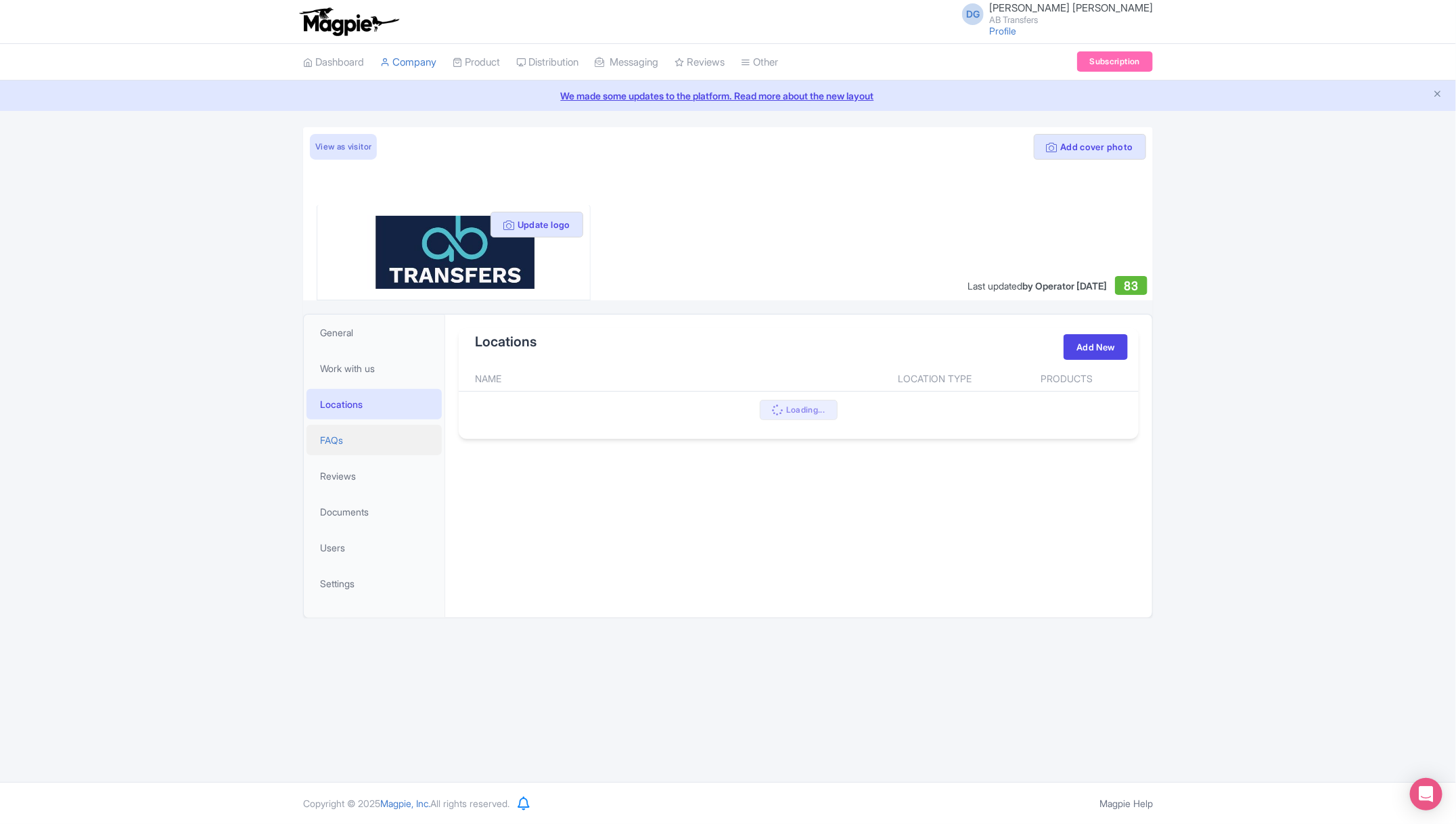
click at [359, 431] on link "FAQs" at bounding box center [374, 439] width 136 height 30
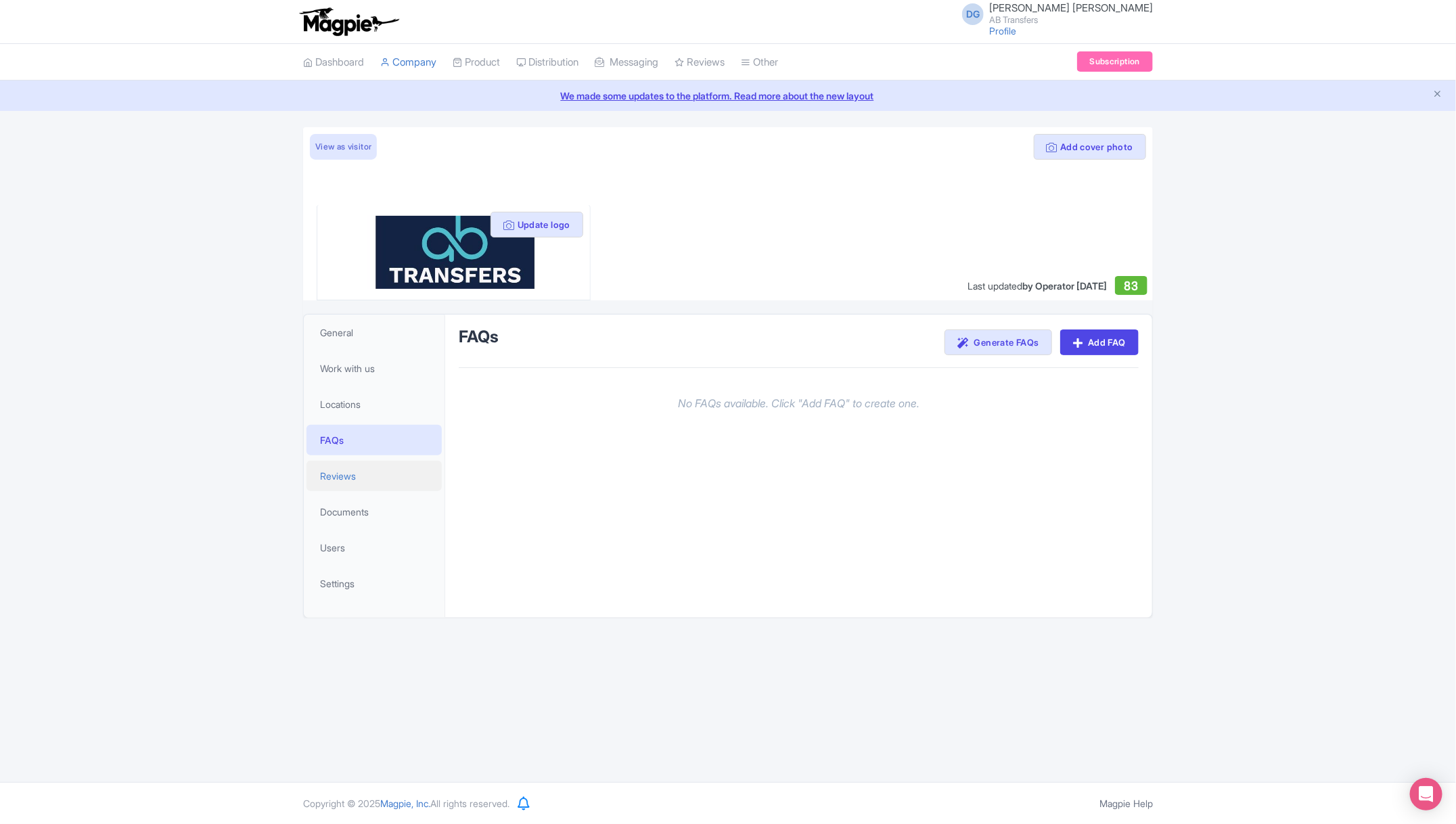
click at [351, 471] on span "Reviews" at bounding box center [338, 476] width 36 height 14
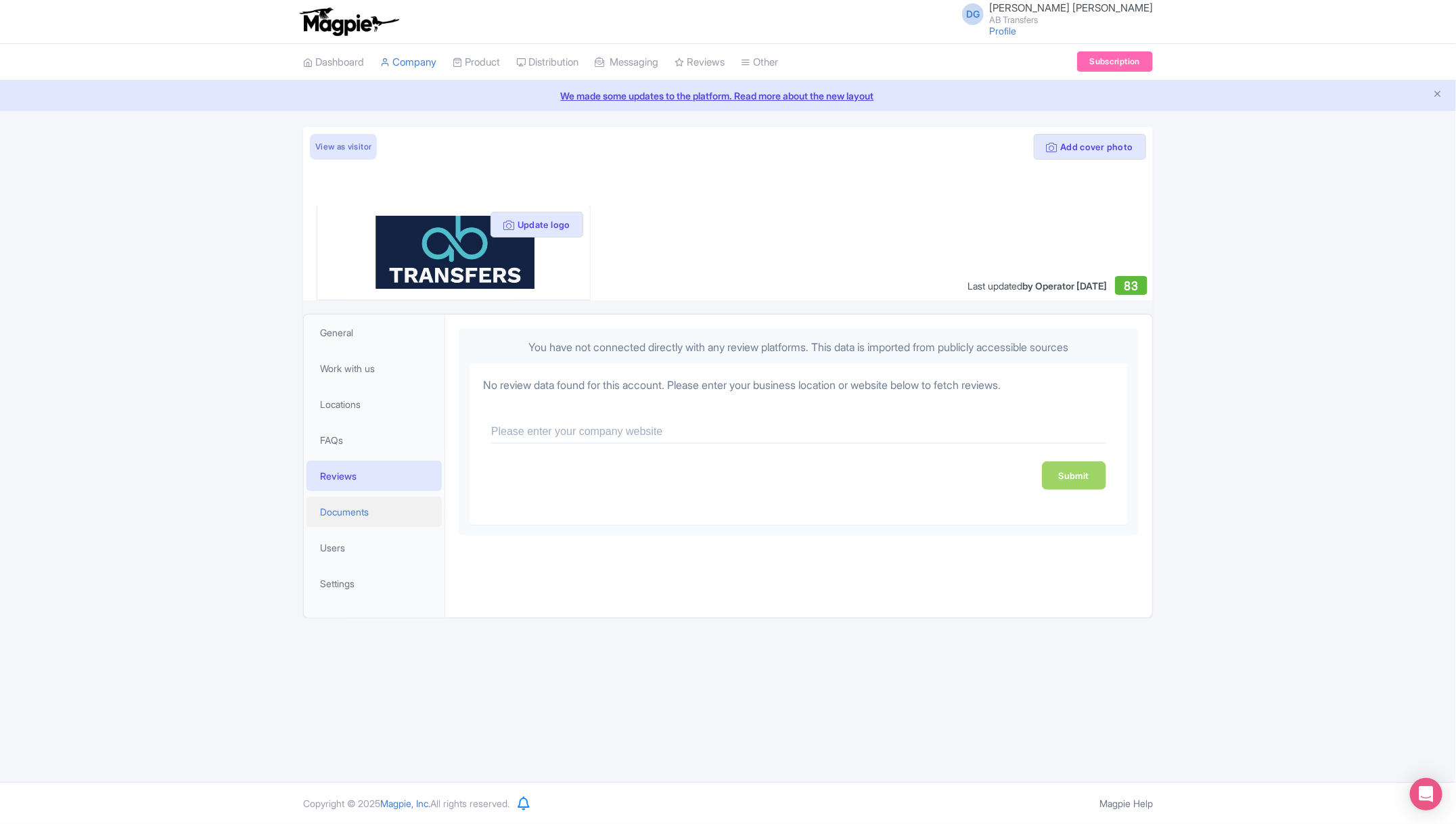
click at [351, 503] on link "Documents" at bounding box center [374, 512] width 136 height 30
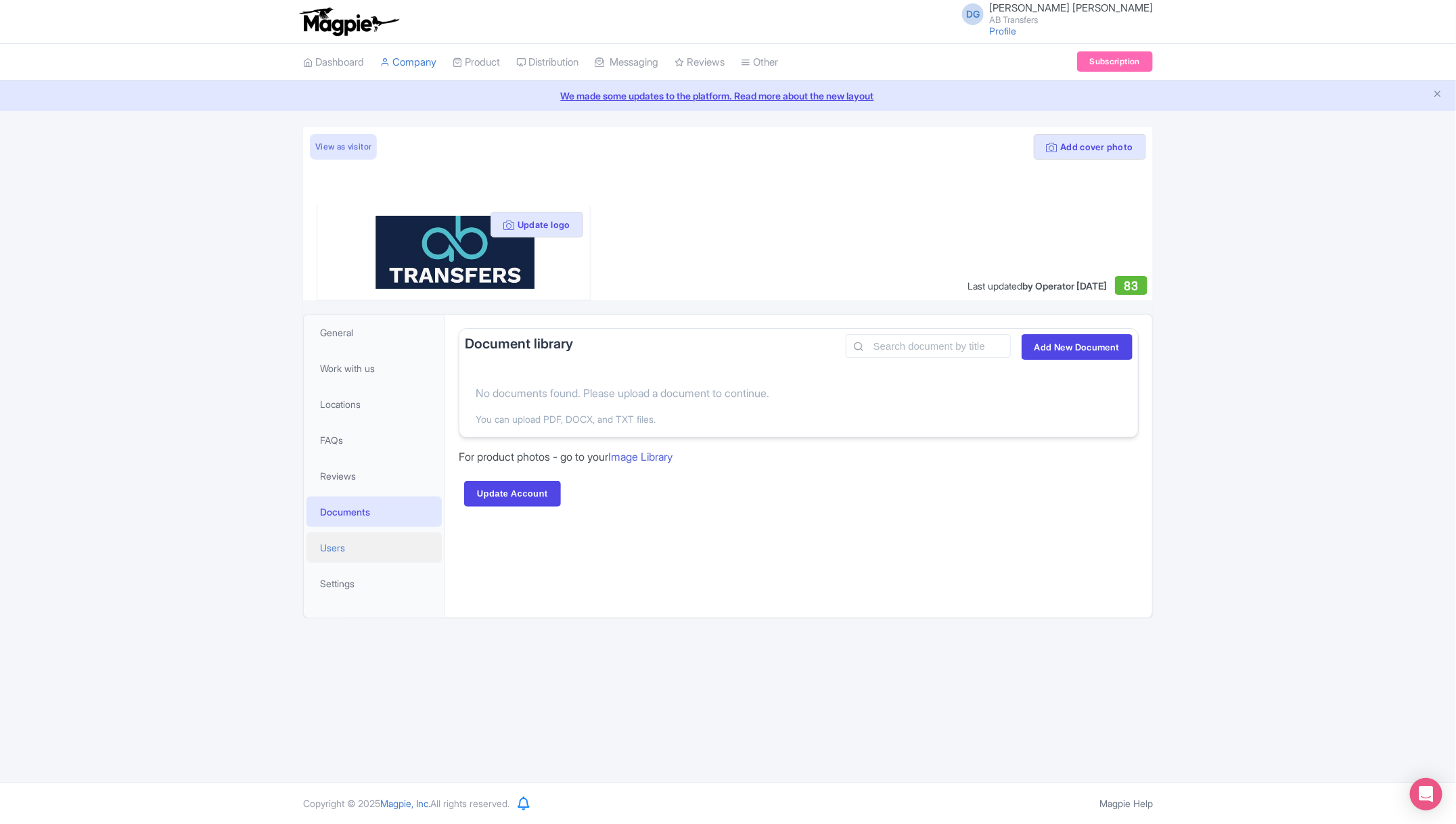
click at [349, 547] on link "Users" at bounding box center [374, 547] width 136 height 30
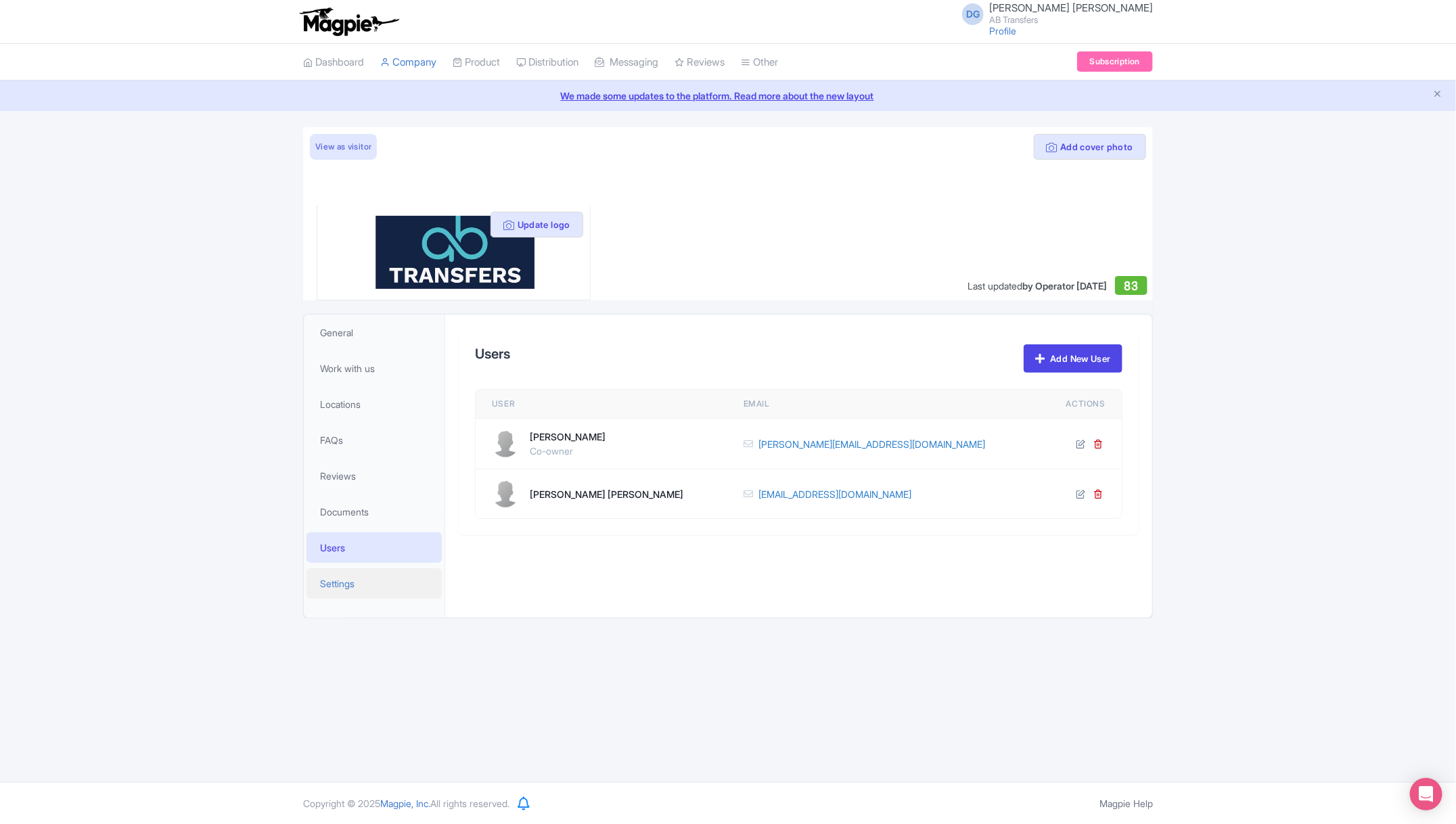
click at [345, 583] on span "Settings" at bounding box center [337, 583] width 35 height 14
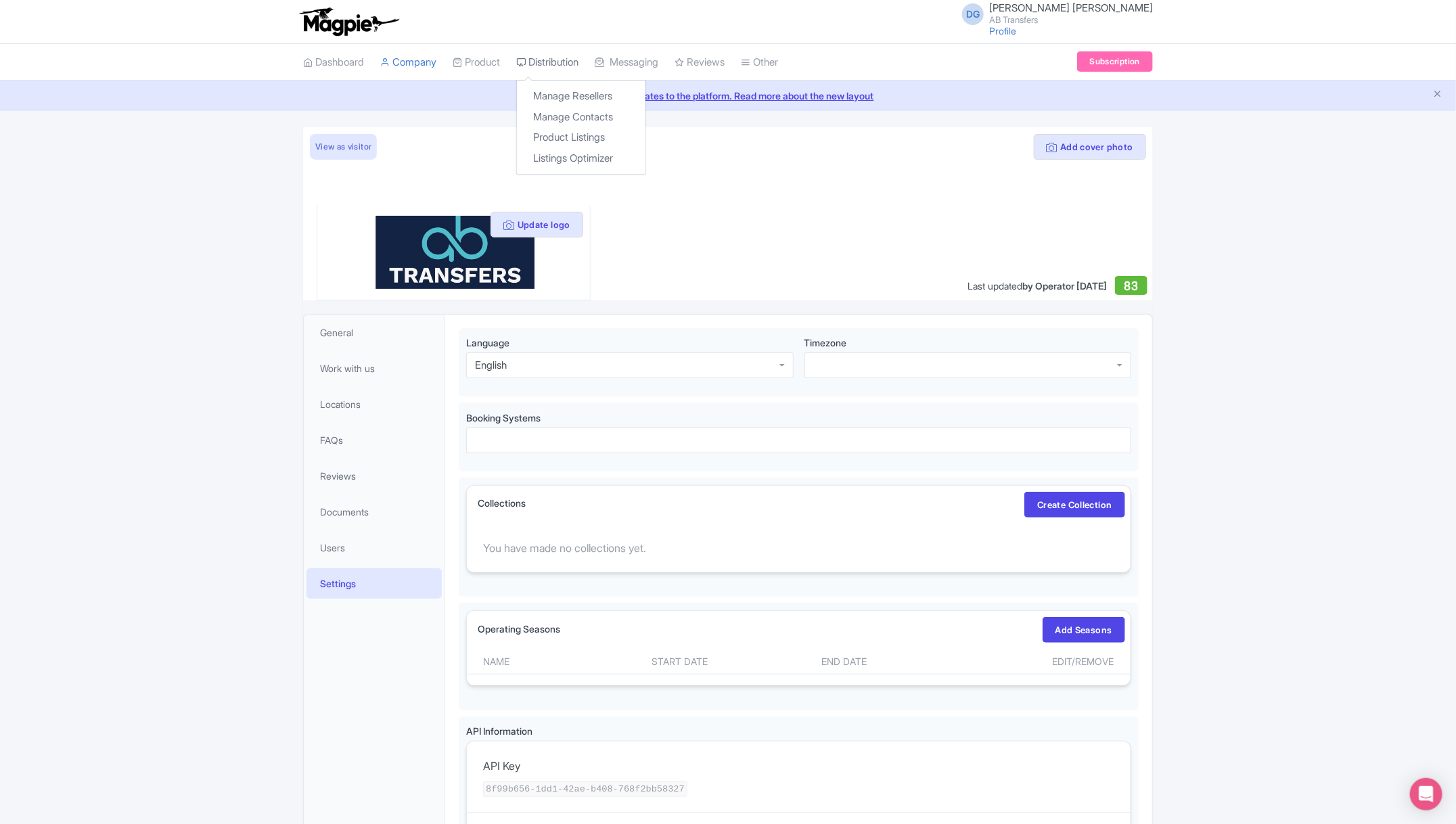
click at [558, 52] on link "Distribution" at bounding box center [547, 62] width 62 height 37
click at [337, 61] on link "Dashboard" at bounding box center [334, 62] width 61 height 37
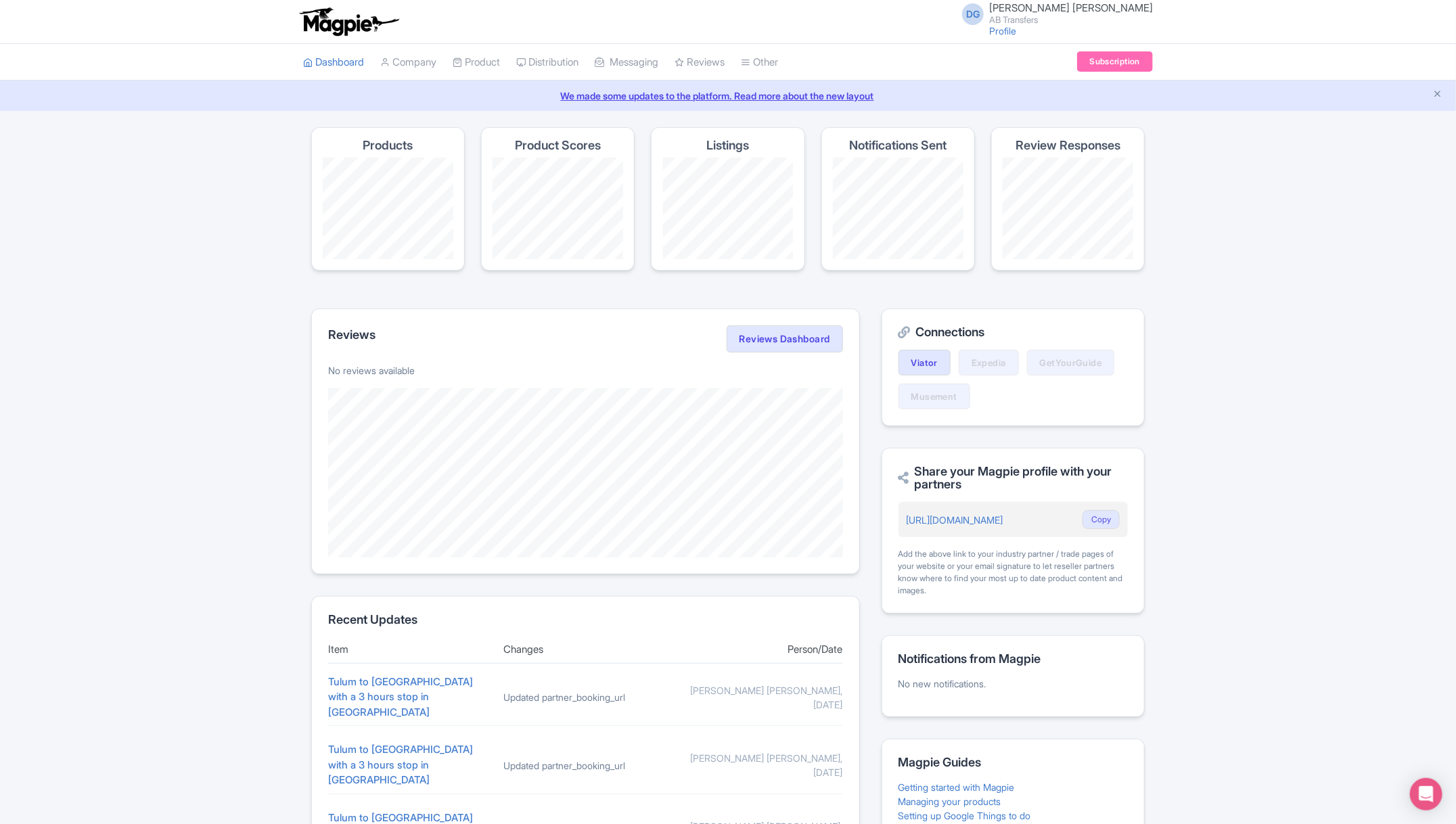
click at [205, 343] on div "Magpie recommends Look into TUI Musement as a distribution channel TUI Musement…" at bounding box center [728, 586] width 1456 height 919
click at [190, 434] on div "Magpie recommends Translate your content Using Magpie's AI translation tool, yo…" at bounding box center [728, 586] width 1456 height 919
click at [419, 55] on link "Company" at bounding box center [408, 62] width 56 height 37
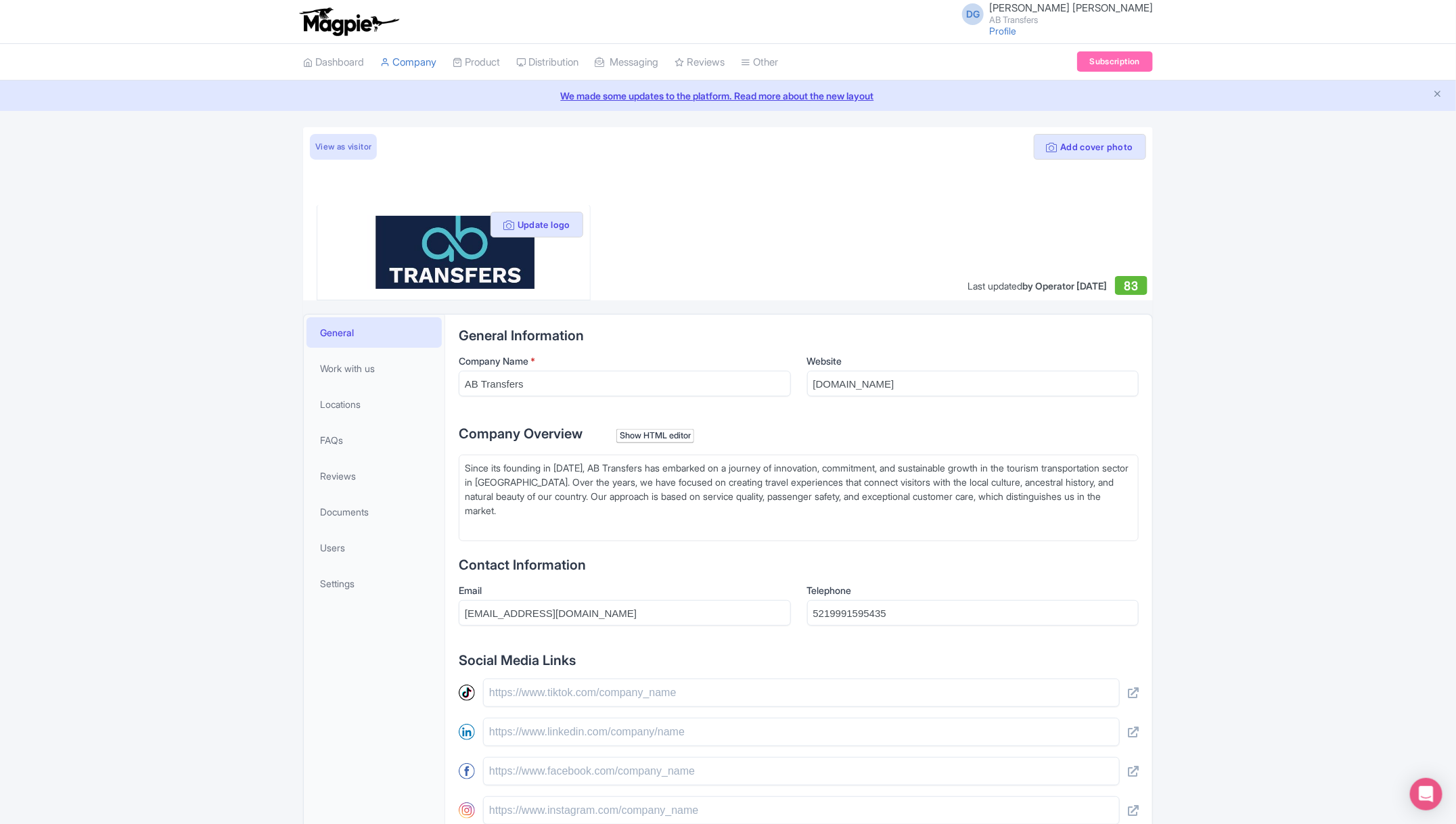
click at [341, 767] on div "General Work with us Locations FAQs Reviews Documents Users Settings" at bounding box center [375, 686] width 142 height 744
click at [1088, 148] on button "Add cover photo" at bounding box center [1089, 147] width 112 height 26
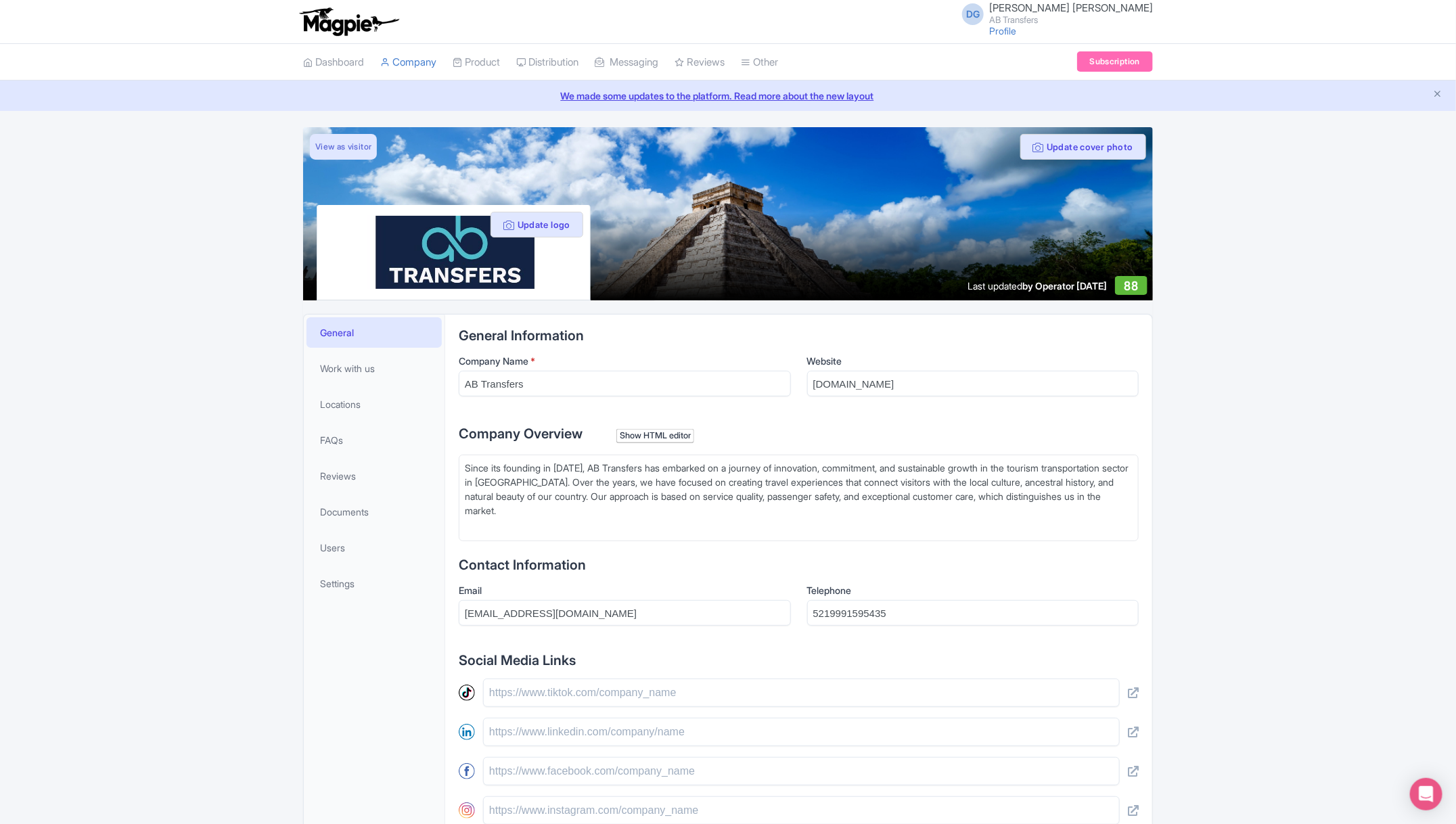
type trix-editor "<div>Since its founding in [DATE], AB Transfers has embarked on a journey of in…"
